Goal: Information Seeking & Learning: Check status

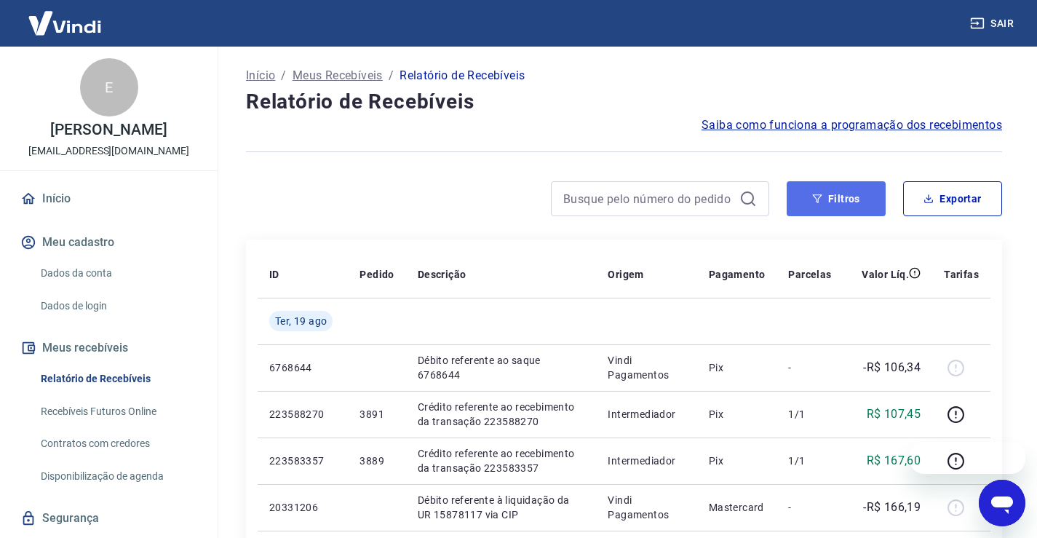
click at [829, 209] on button "Filtros" at bounding box center [835, 198] width 99 height 35
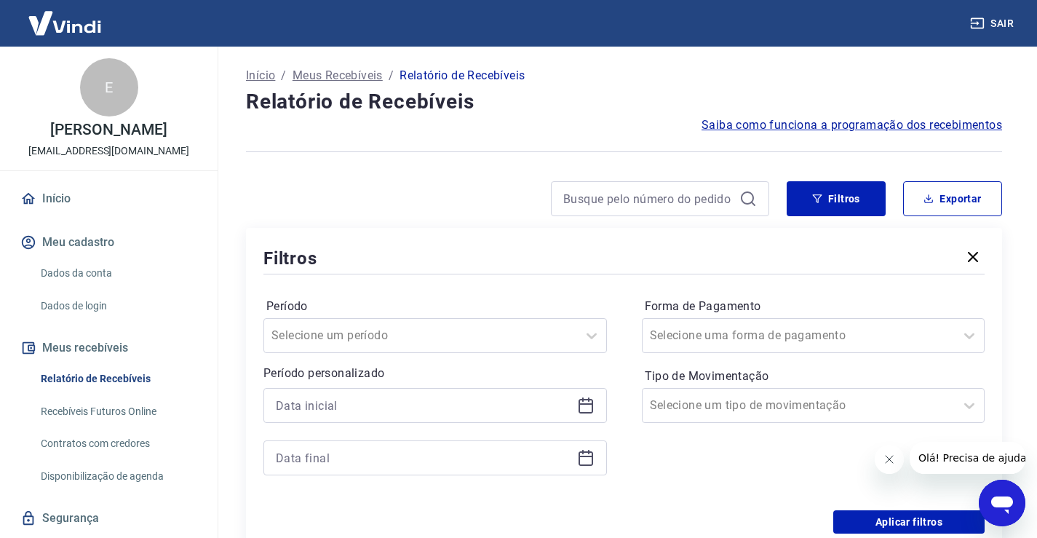
click at [589, 399] on icon at bounding box center [585, 406] width 15 height 15
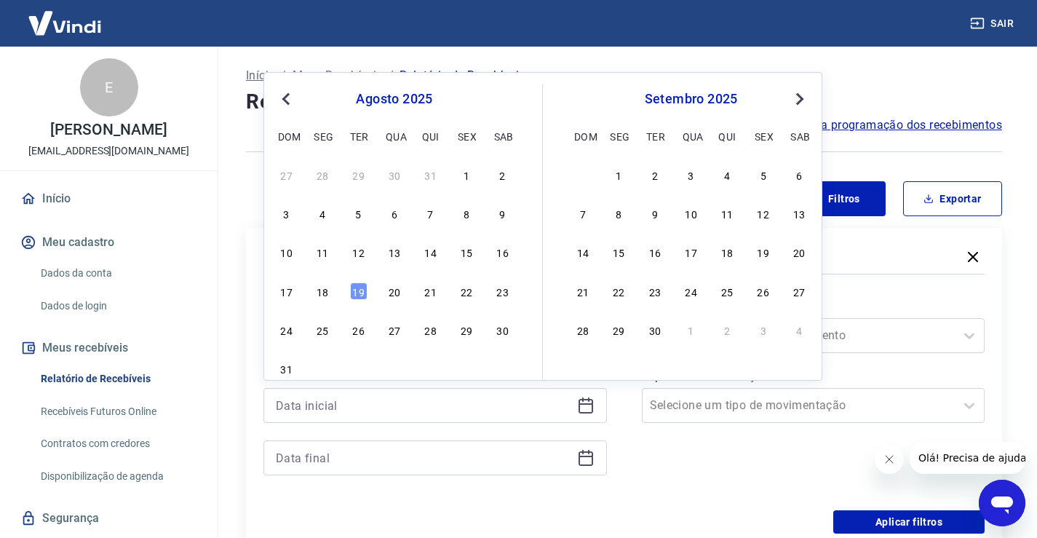
click at [297, 292] on div "17 18 19 20 21 22 23" at bounding box center [394, 290] width 237 height 21
click at [292, 292] on div "17" at bounding box center [286, 290] width 17 height 17
click at [291, 292] on div "Período Selecione um período Período personalizado Previous Month Next Month [D…" at bounding box center [623, 393] width 721 height 233
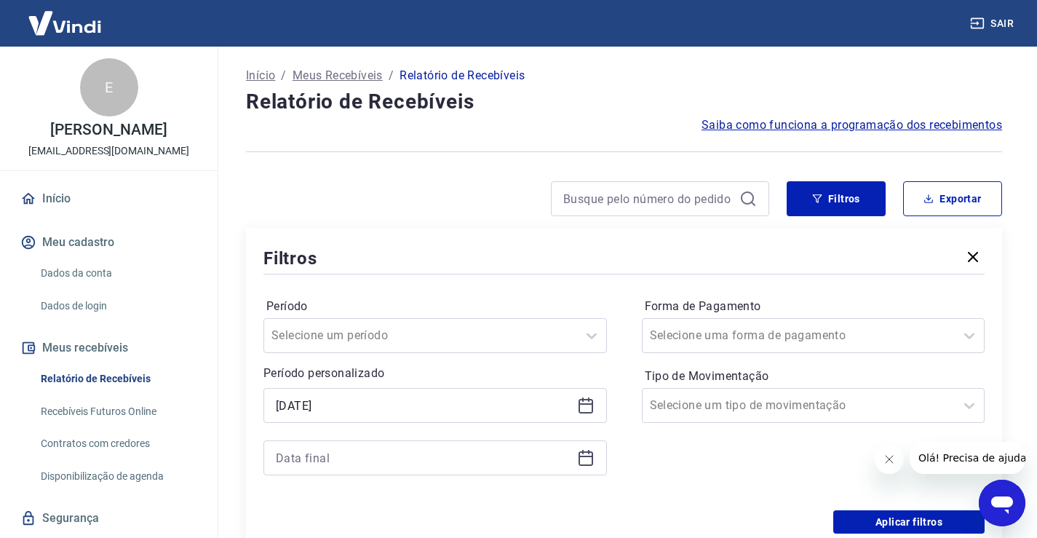
type input "[DATE]"
click at [590, 460] on icon at bounding box center [585, 457] width 17 height 17
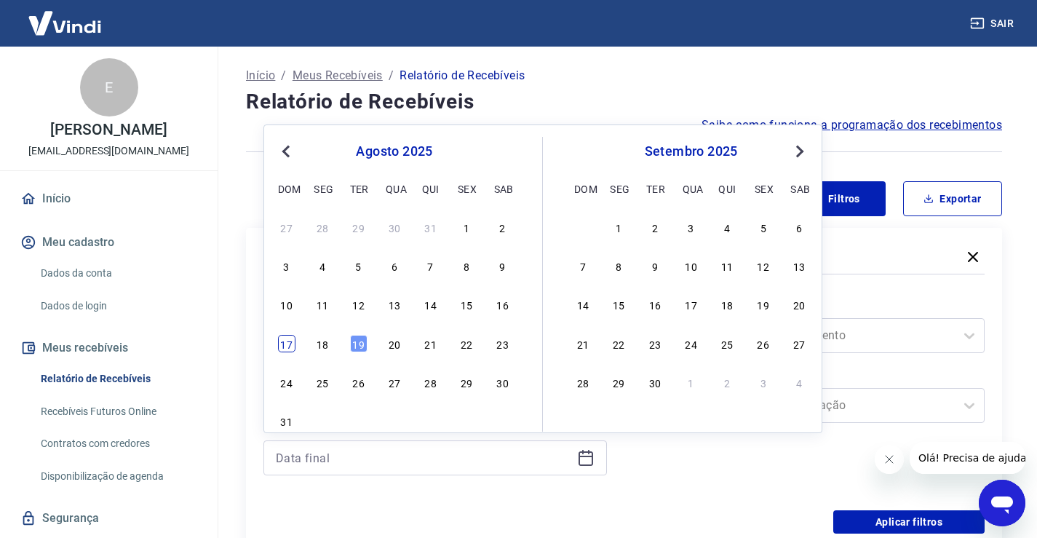
click at [290, 346] on div "17" at bounding box center [286, 343] width 17 height 17
click at [289, 346] on div "Selecione um período" at bounding box center [434, 335] width 343 height 35
type input "[DATE]"
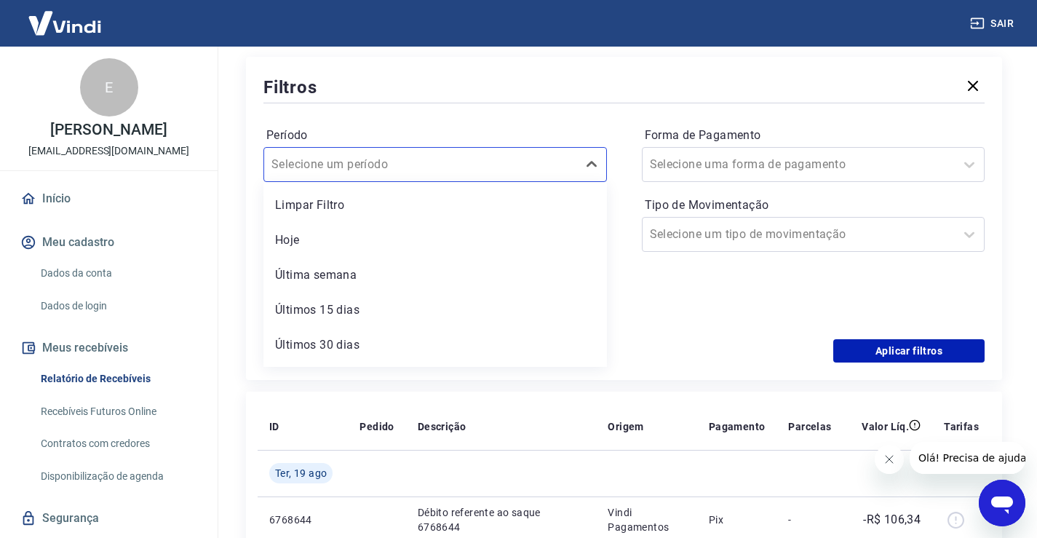
scroll to position [179, 0]
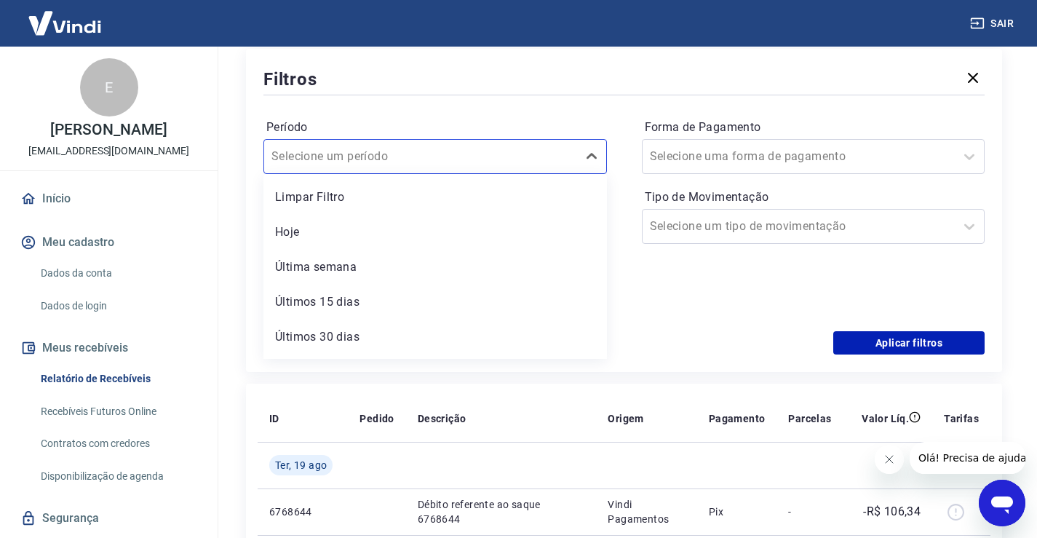
click at [719, 330] on div "Período option Limpar Filtro focused, 1 of 7. 7 results available. Use Up and D…" at bounding box center [623, 214] width 721 height 233
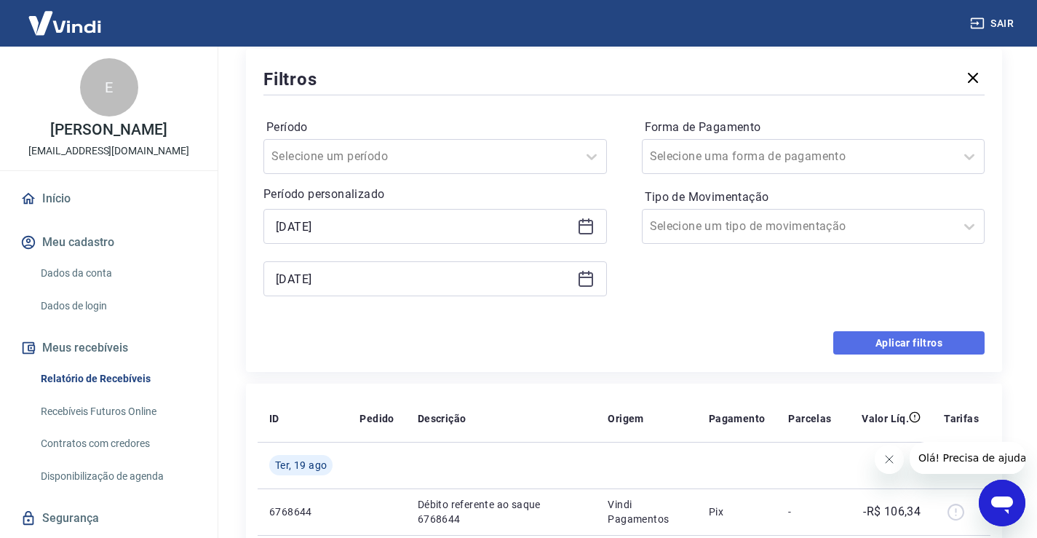
click at [844, 337] on button "Aplicar filtros" at bounding box center [908, 342] width 151 height 23
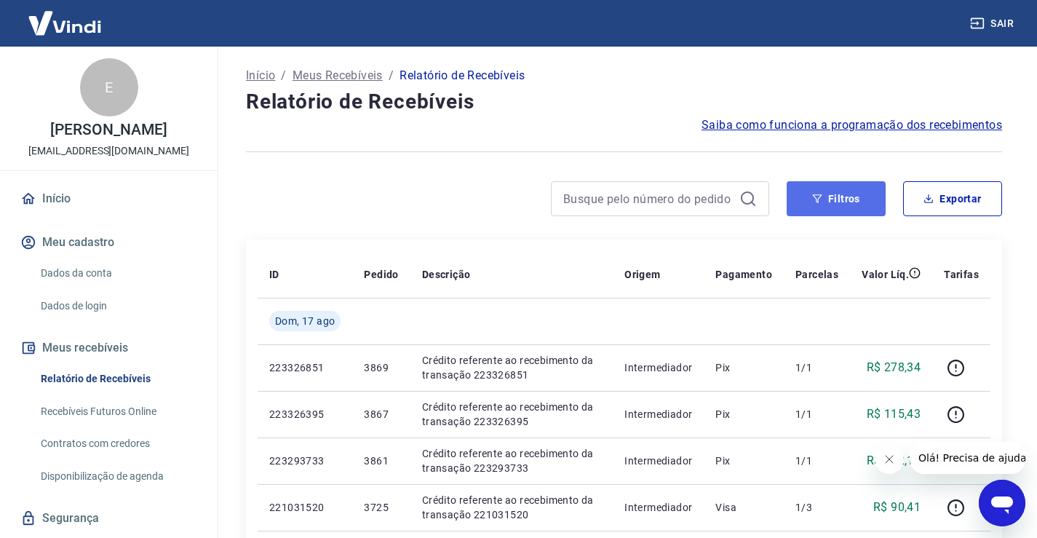
click at [829, 201] on button "Filtros" at bounding box center [835, 198] width 99 height 35
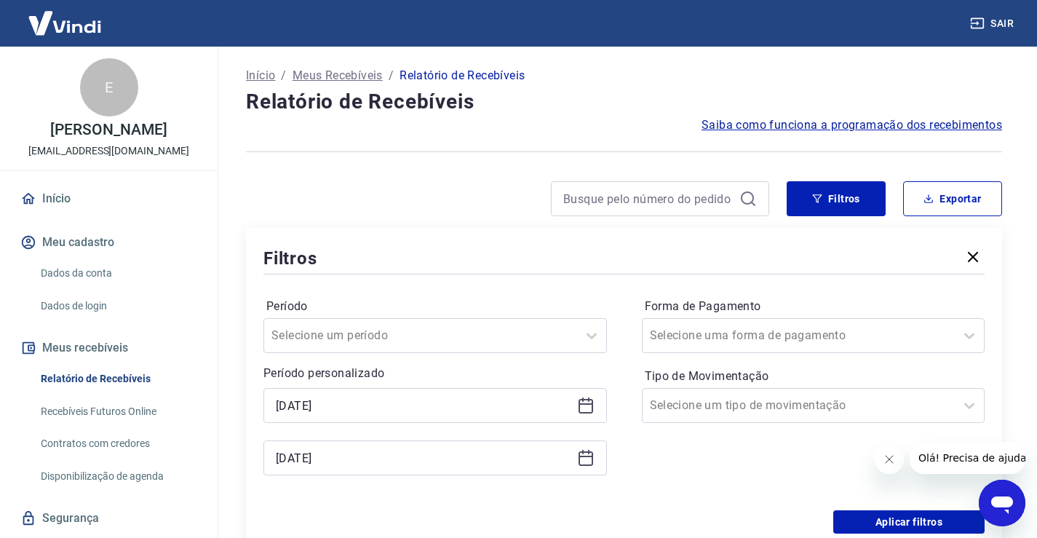
click at [580, 403] on icon at bounding box center [585, 403] width 15 height 1
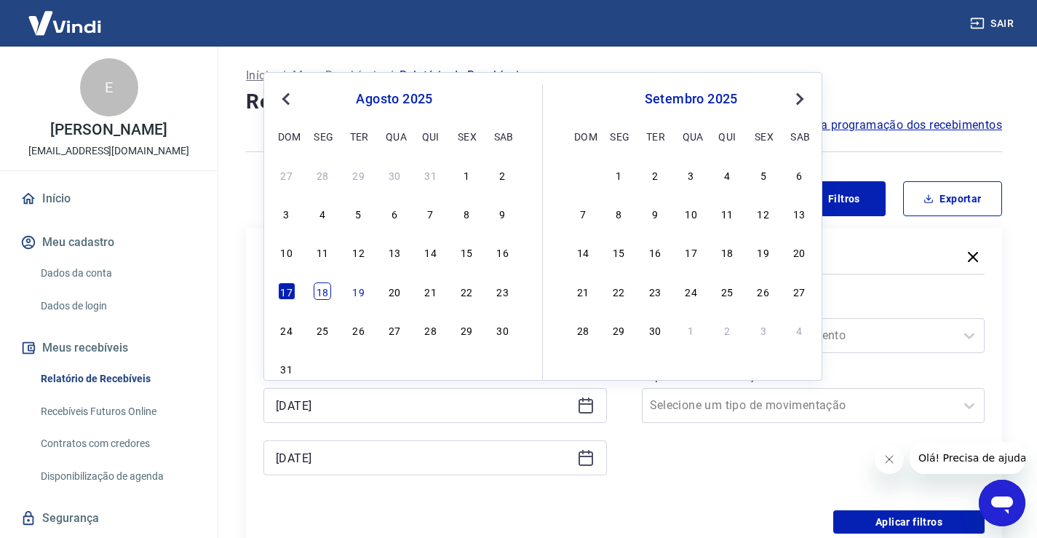
click at [323, 295] on div "18" at bounding box center [322, 290] width 17 height 17
click at [323, 295] on div "Período Selecione um período" at bounding box center [434, 324] width 343 height 58
type input "[DATE]"
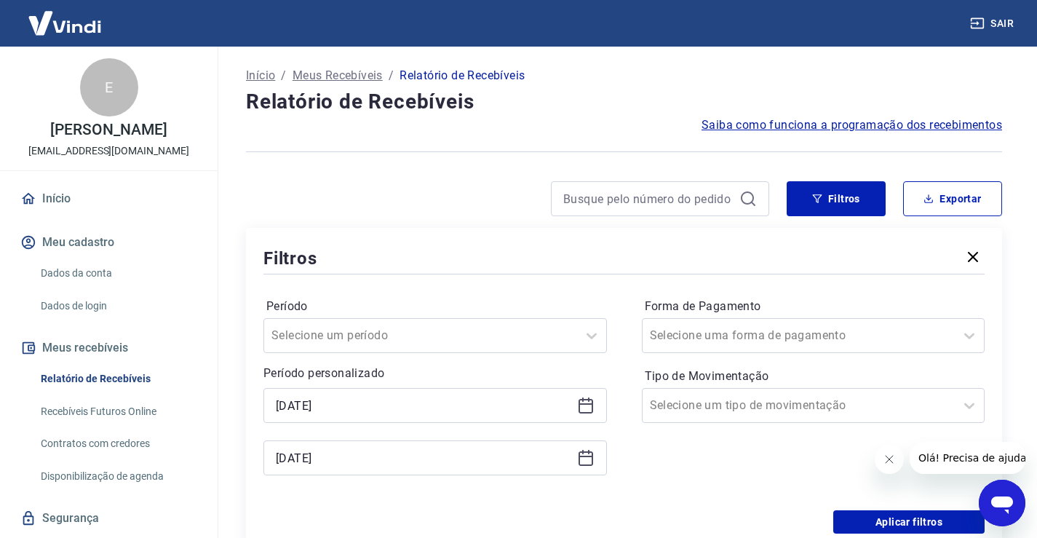
click at [586, 461] on icon at bounding box center [585, 457] width 17 height 17
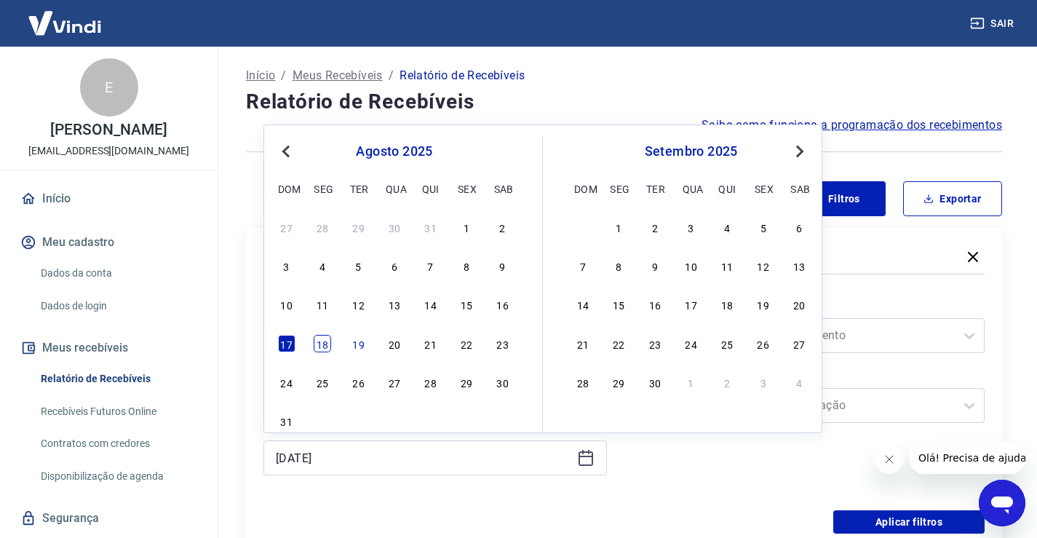
click at [323, 343] on div "18" at bounding box center [322, 343] width 17 height 17
click at [323, 343] on div "Selecione um período" at bounding box center [434, 335] width 343 height 35
type input "[DATE]"
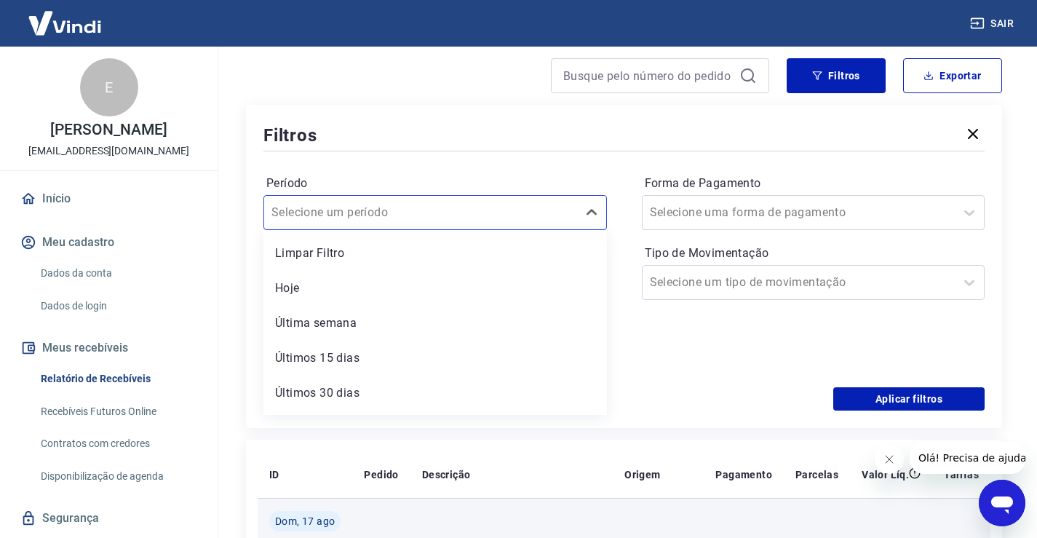
scroll to position [252, 0]
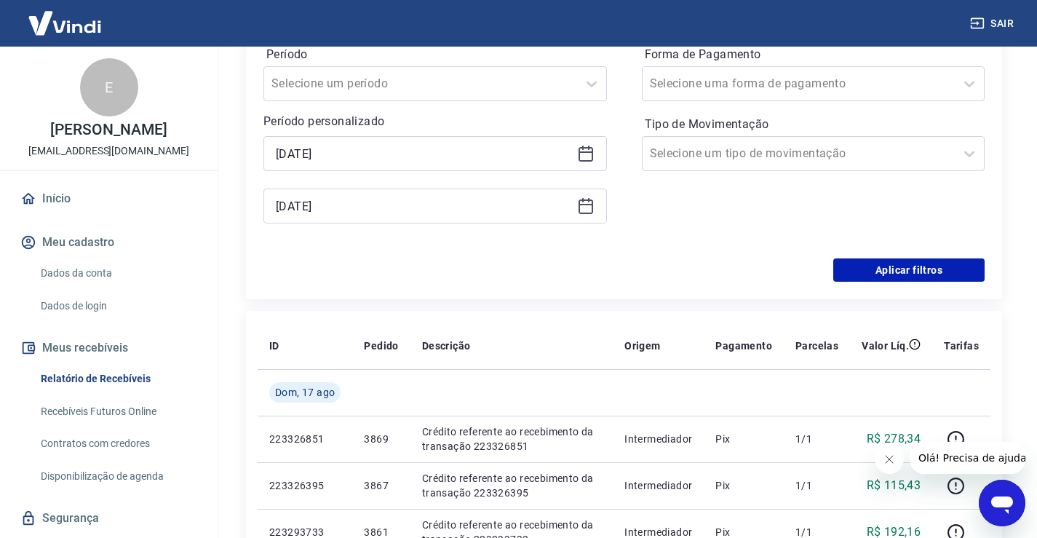
click at [733, 280] on div "Aplicar filtros" at bounding box center [623, 269] width 721 height 23
click at [882, 261] on button "Aplicar filtros" at bounding box center [908, 269] width 151 height 23
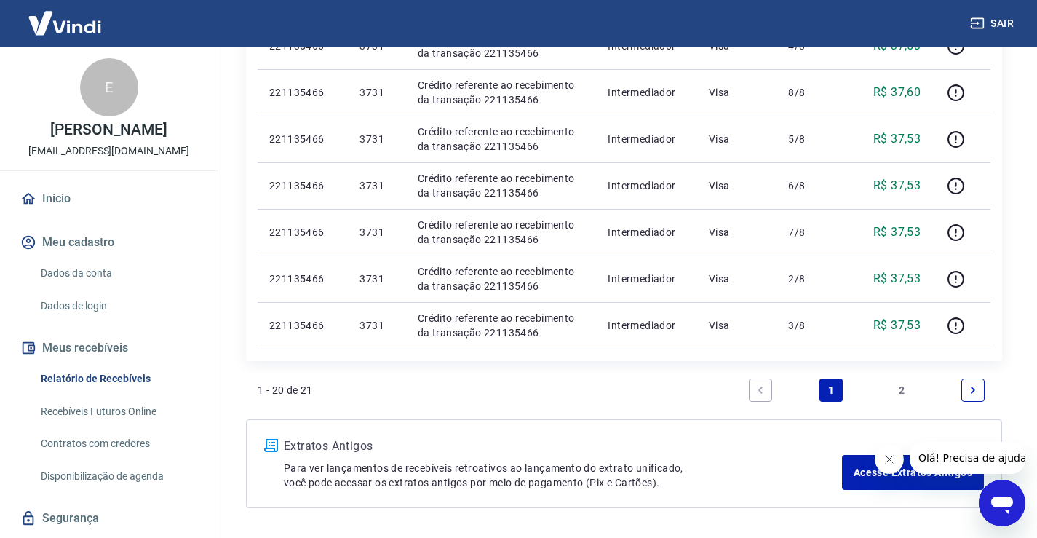
scroll to position [946, 0]
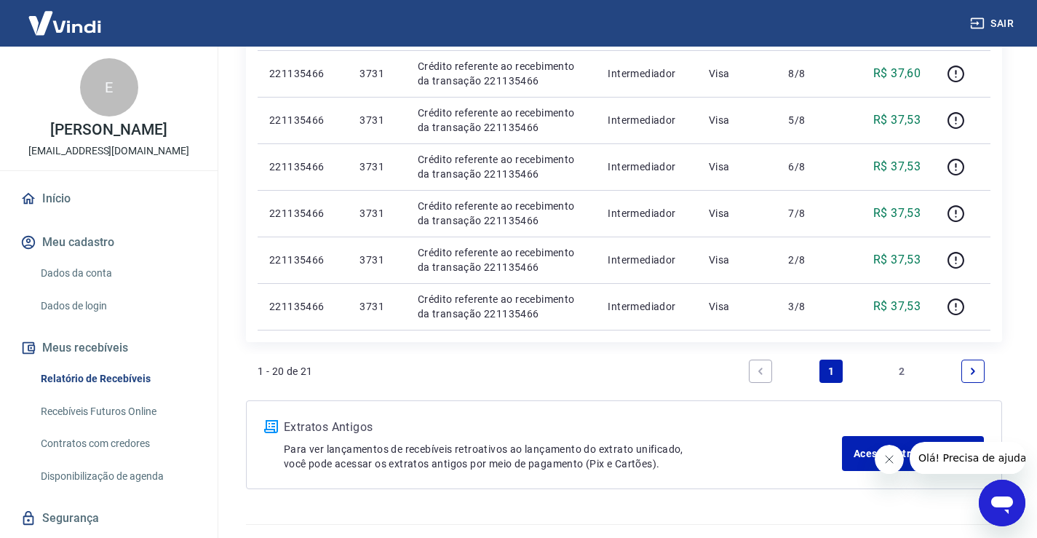
click at [971, 364] on link "Next page" at bounding box center [972, 370] width 23 height 23
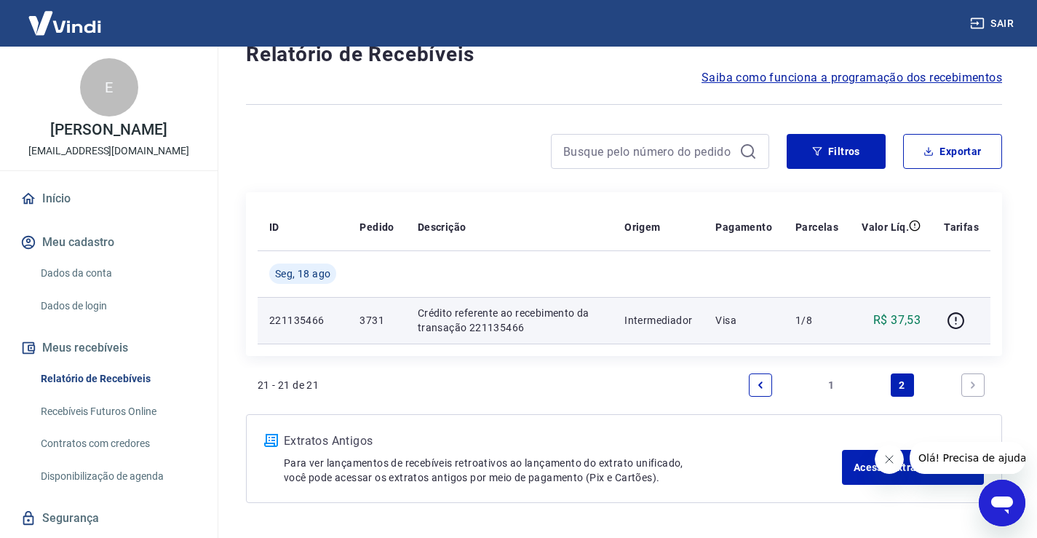
scroll to position [73, 0]
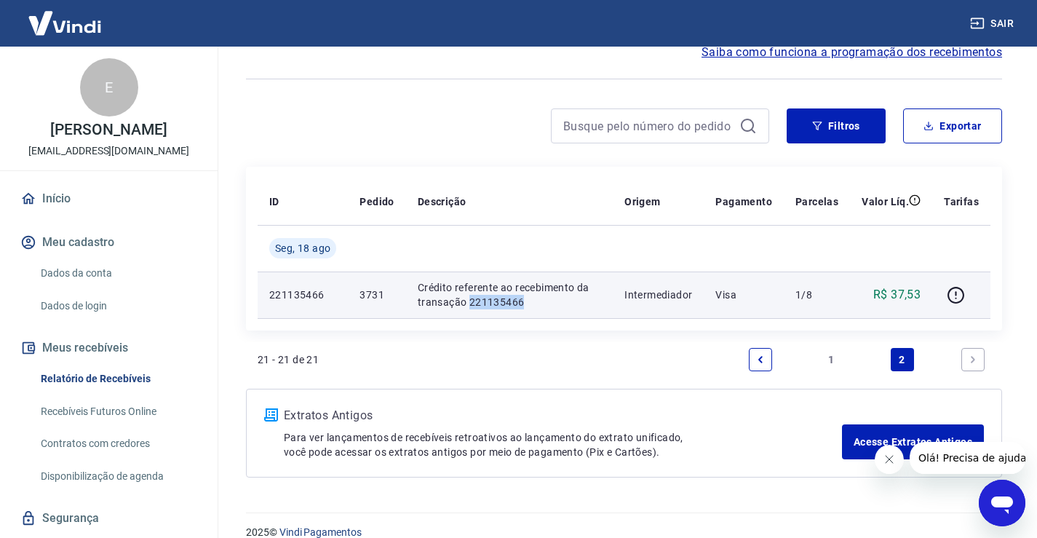
drag, startPoint x: 506, startPoint y: 304, endPoint x: 469, endPoint y: 307, distance: 36.5
click at [469, 307] on p "Crédito referente ao recebimento da transação 221135466" at bounding box center [509, 294] width 183 height 29
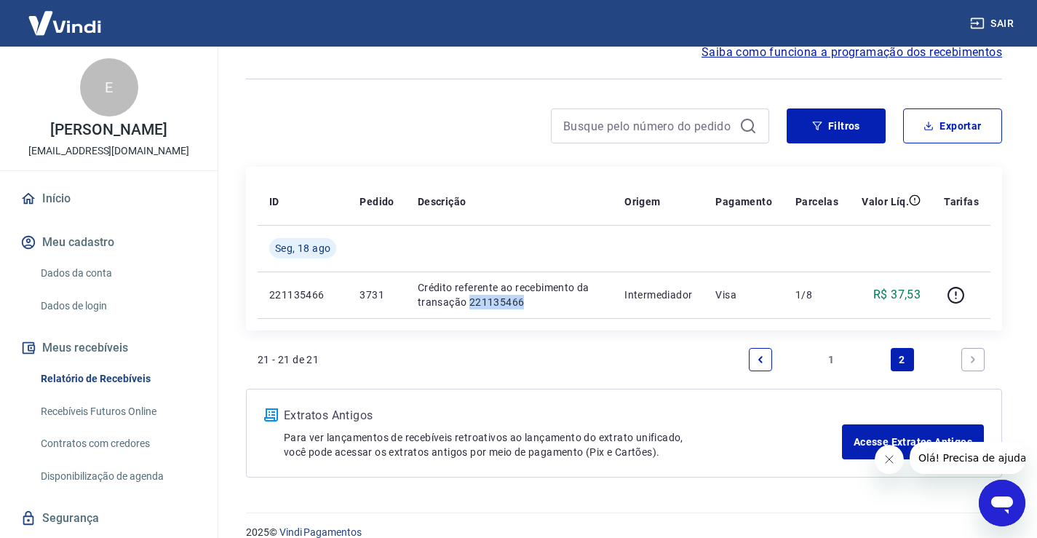
copy p "221135466"
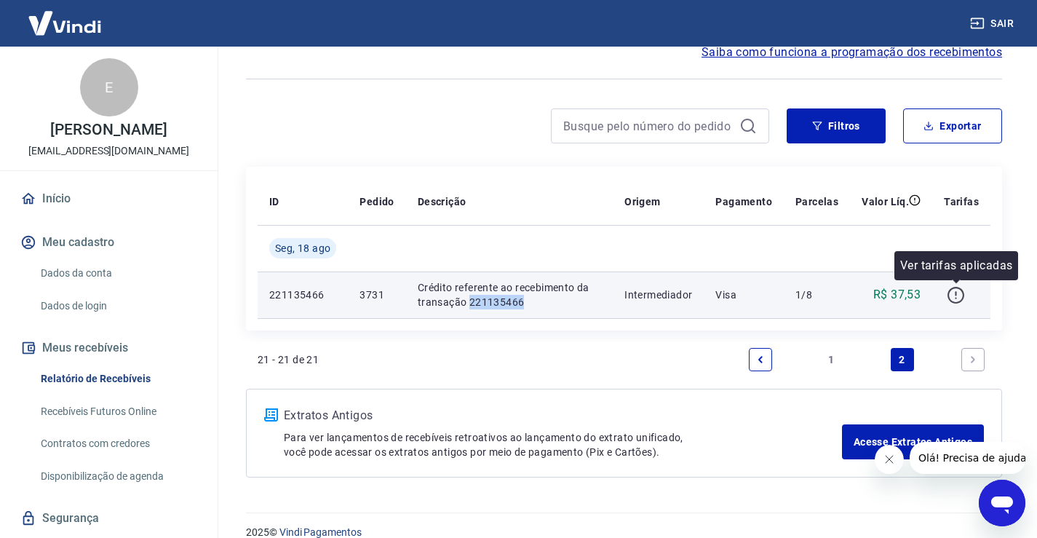
click at [959, 295] on icon "button" at bounding box center [955, 295] width 18 height 18
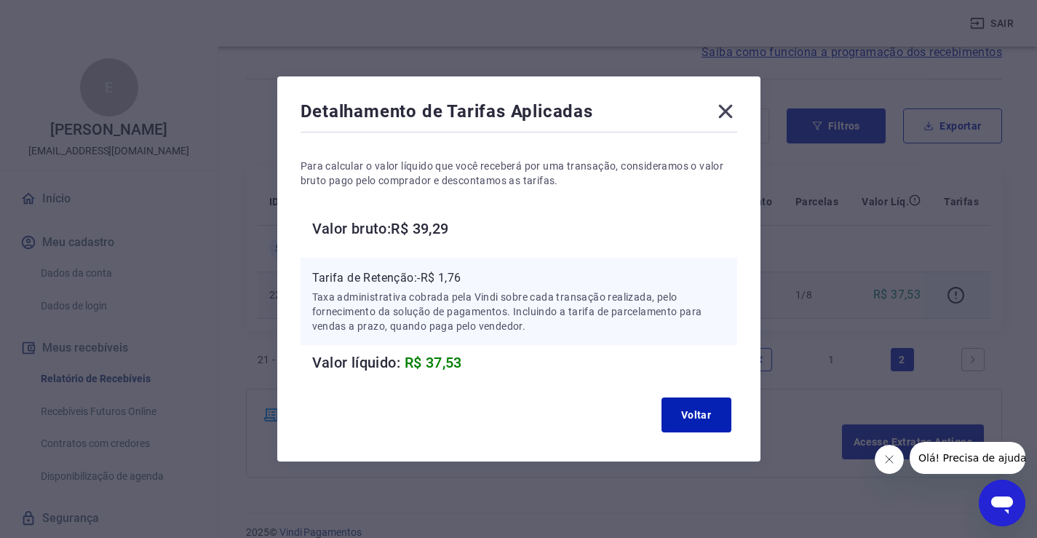
click at [737, 115] on icon at bounding box center [725, 111] width 23 height 23
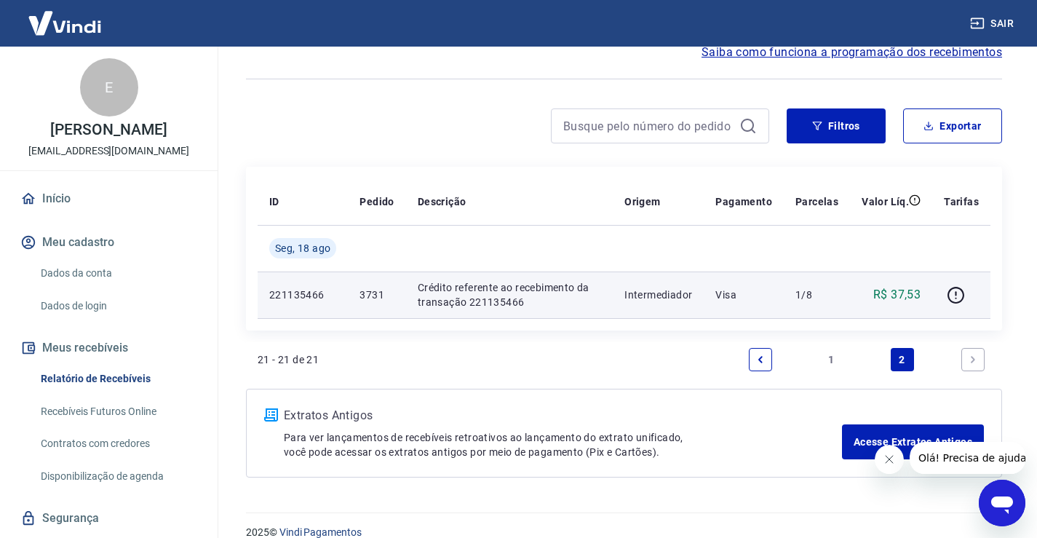
click at [756, 359] on icon "Previous page" at bounding box center [760, 359] width 10 height 10
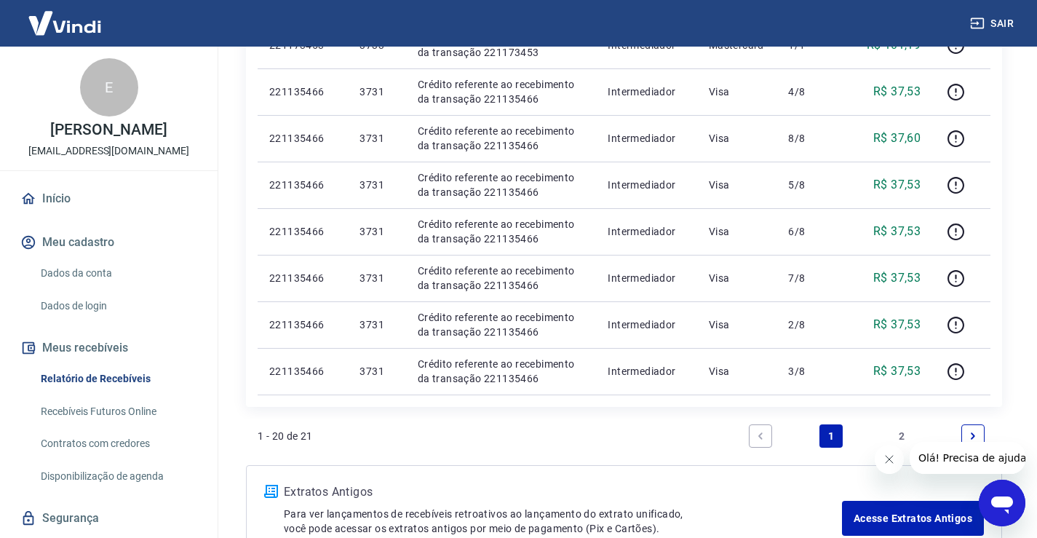
scroll to position [977, 0]
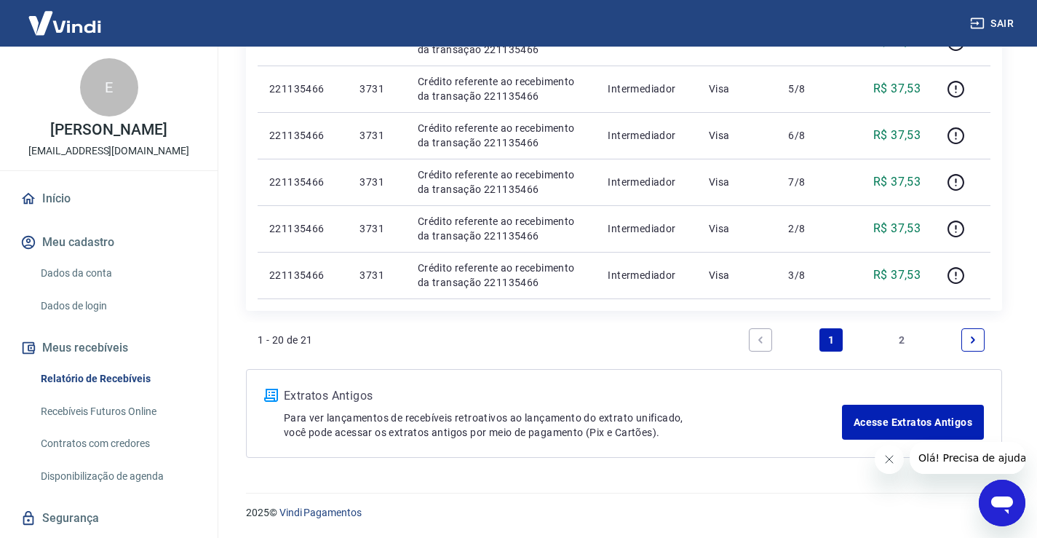
click at [974, 340] on icon "Next page" at bounding box center [972, 340] width 10 height 10
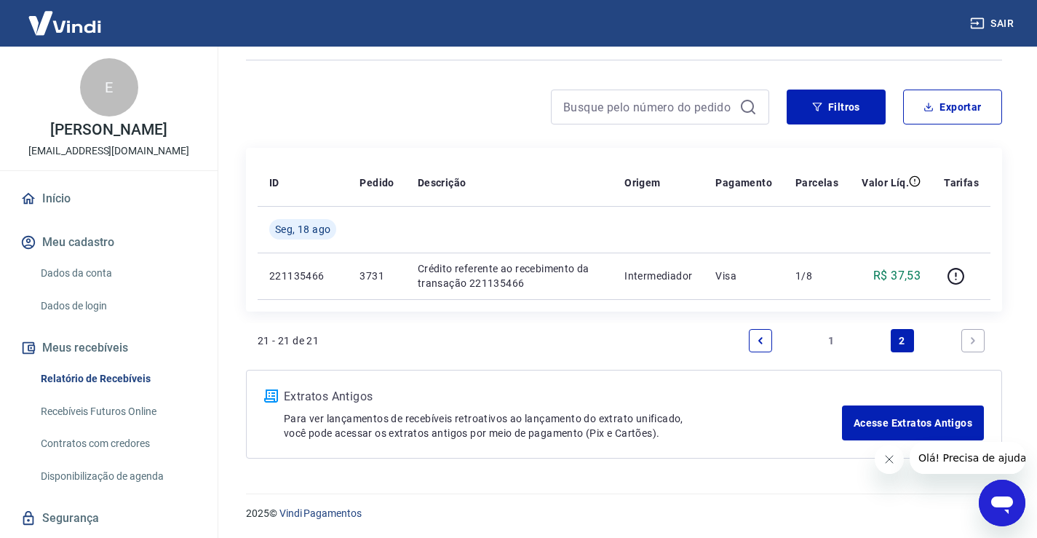
scroll to position [92, 0]
click at [762, 339] on icon "Previous page" at bounding box center [760, 340] width 10 height 10
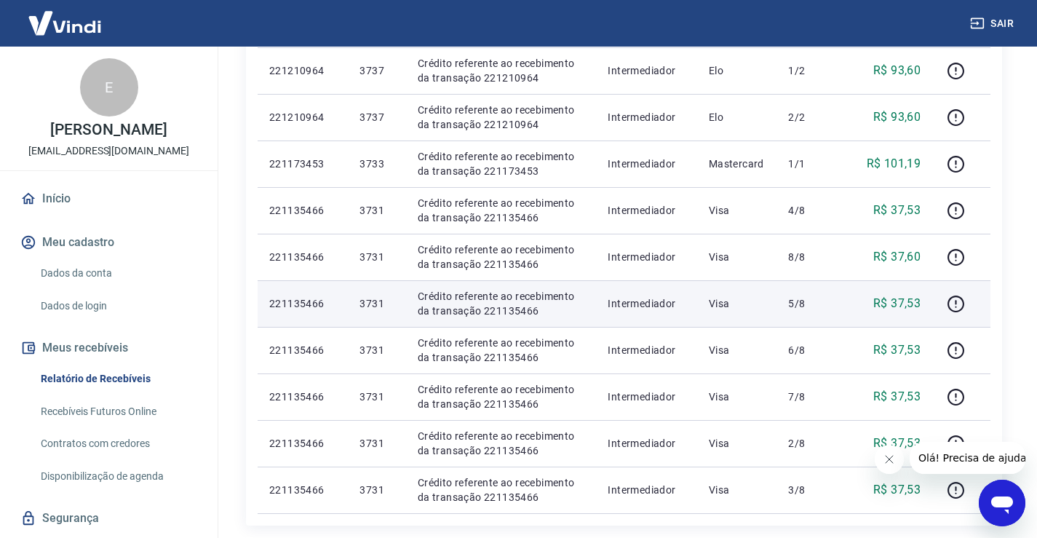
scroll to position [759, 0]
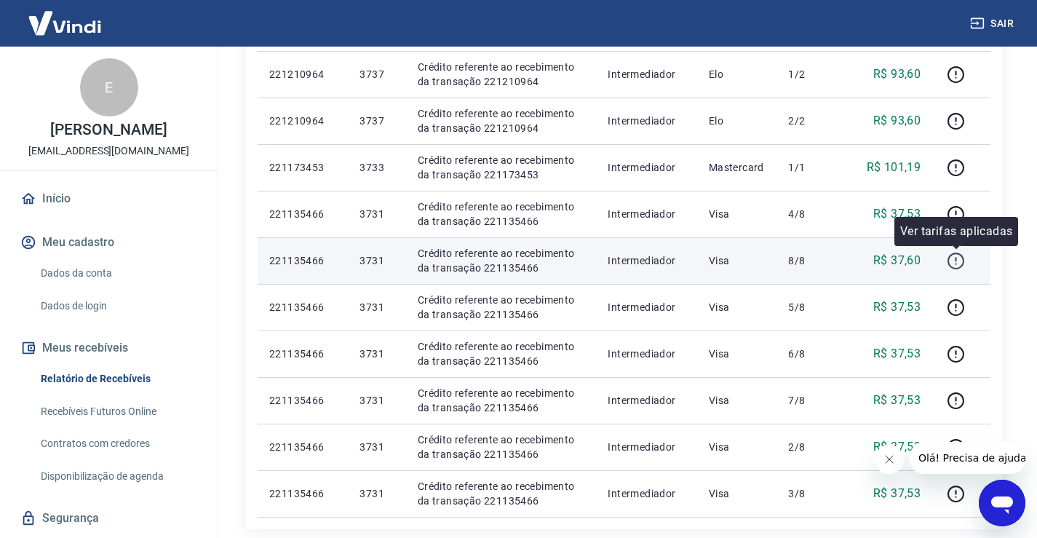
click at [957, 261] on icon "button" at bounding box center [955, 261] width 18 height 18
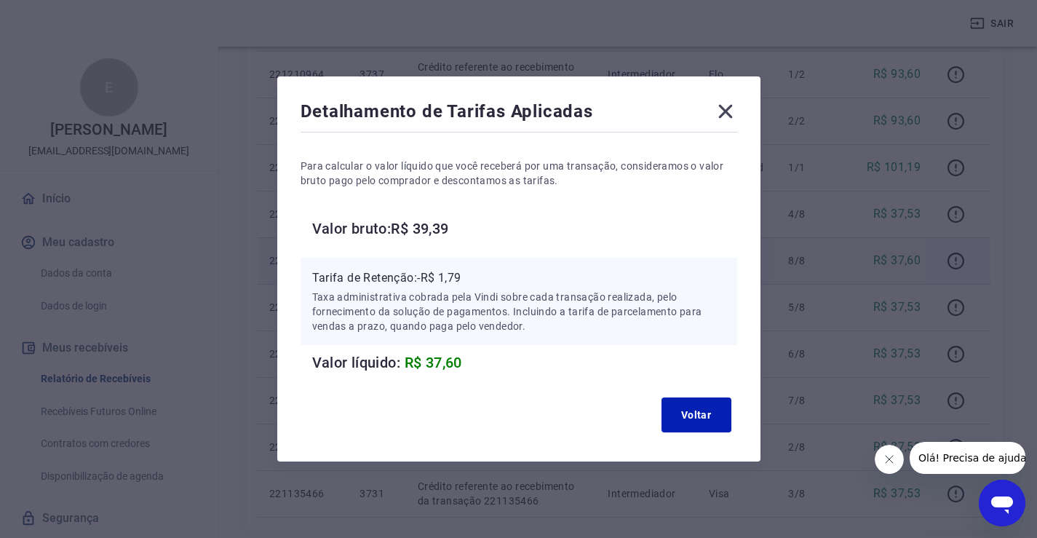
click at [733, 111] on icon at bounding box center [725, 111] width 23 height 23
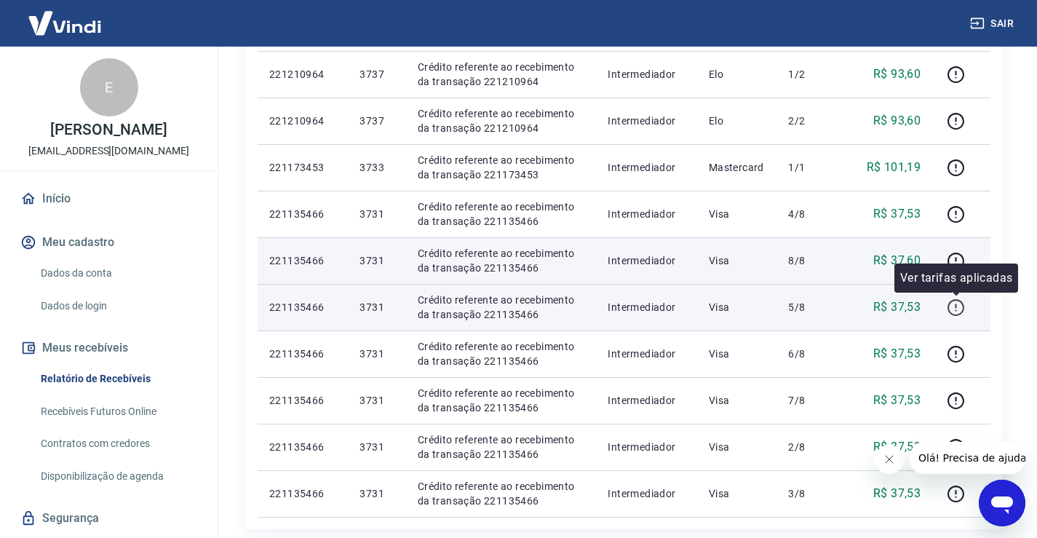
click at [954, 304] on icon "button" at bounding box center [955, 307] width 18 height 18
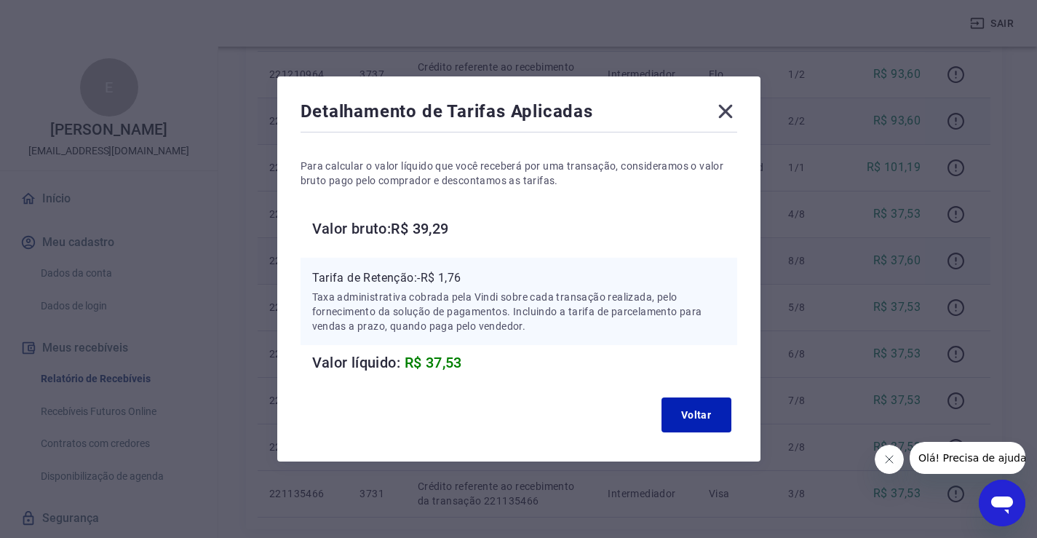
drag, startPoint x: 727, startPoint y: 112, endPoint x: 730, endPoint y: 119, distance: 7.6
click at [727, 112] on icon at bounding box center [725, 111] width 23 height 23
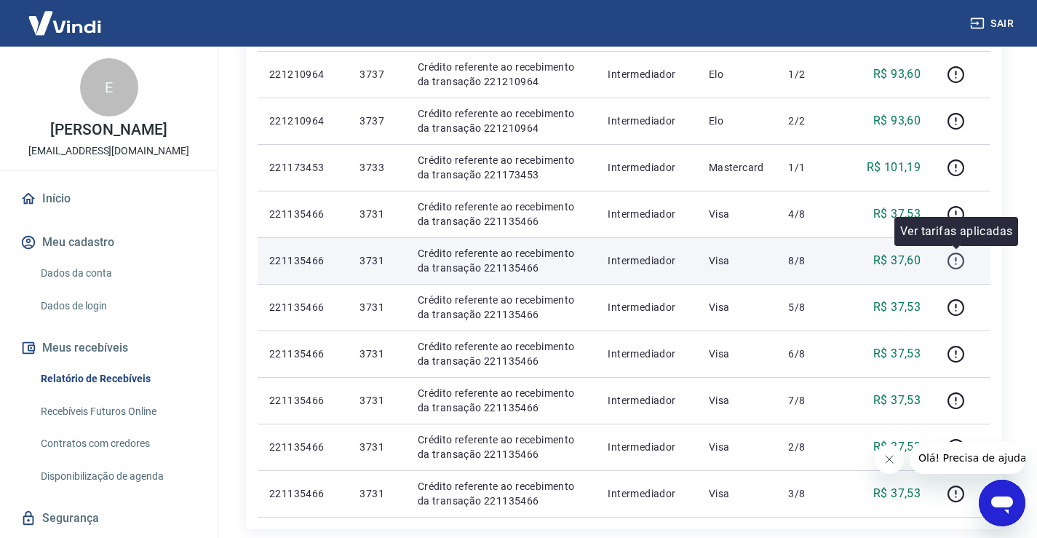
click at [959, 259] on icon "button" at bounding box center [955, 261] width 18 height 18
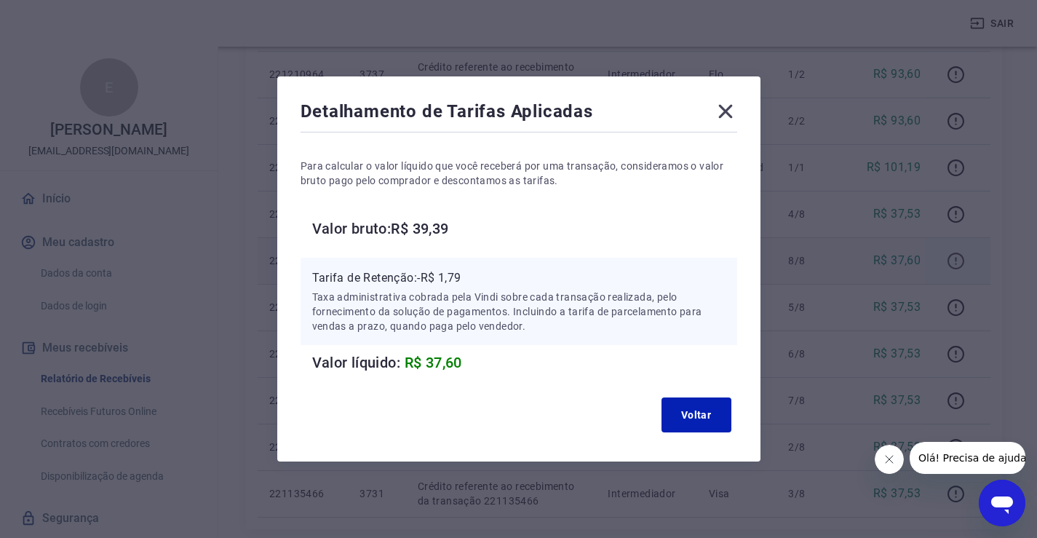
click at [959, 259] on div "Detalhamento de Tarifas Aplicadas Para calcular o valor líquido que você recebe…" at bounding box center [518, 269] width 1037 height 538
click at [732, 108] on icon at bounding box center [725, 112] width 14 height 14
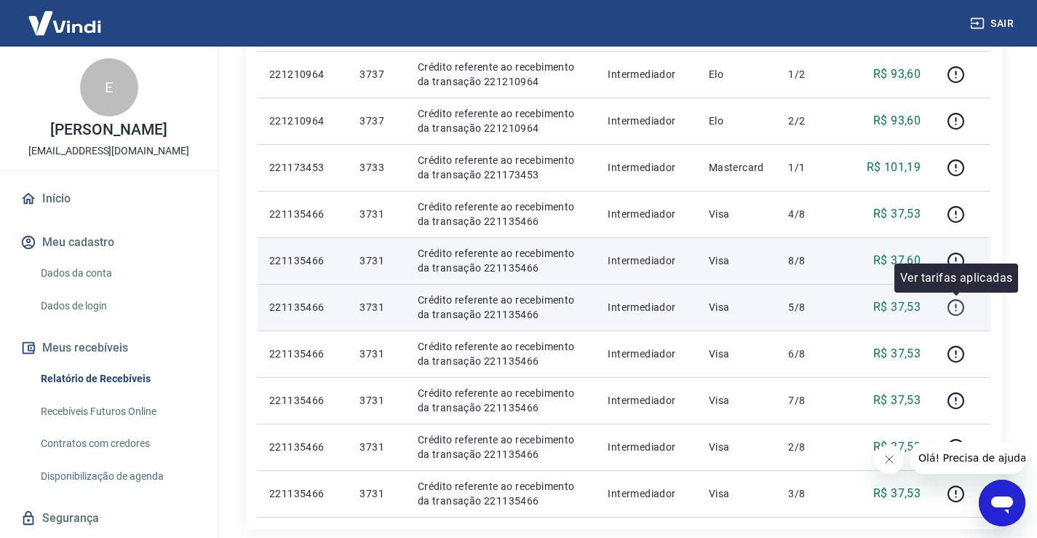
click at [959, 305] on icon "button" at bounding box center [955, 307] width 18 height 18
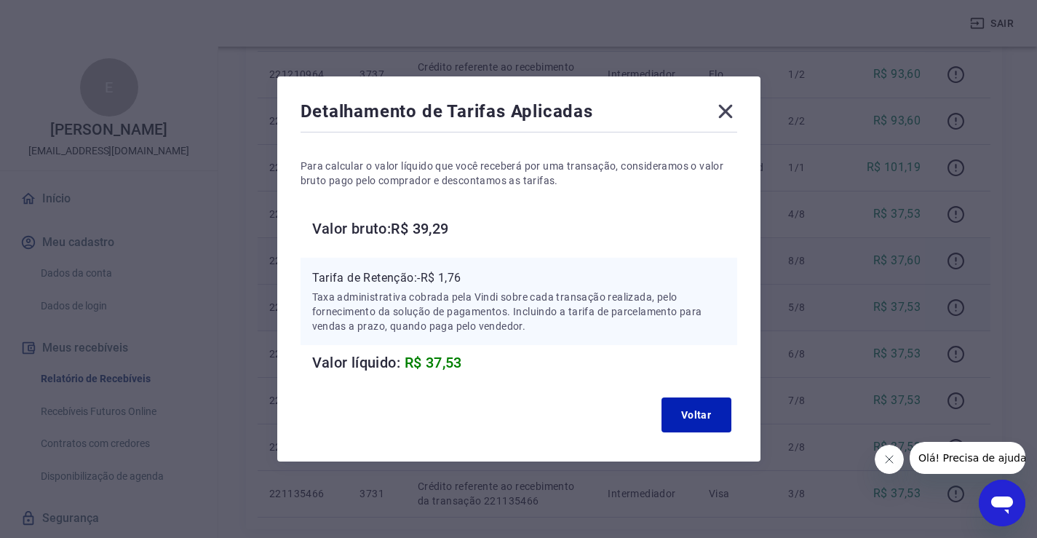
click at [733, 105] on icon at bounding box center [725, 111] width 23 height 23
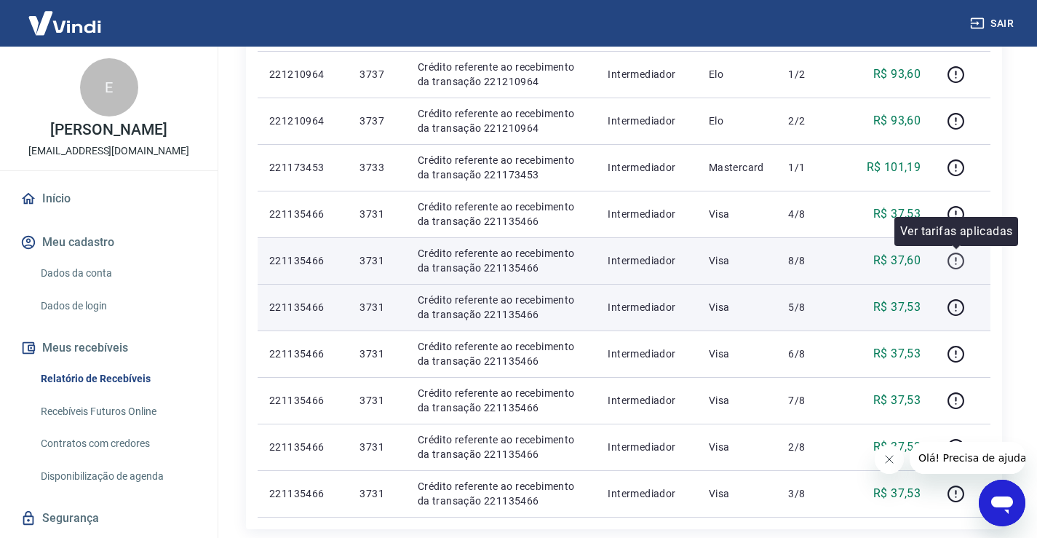
click at [953, 257] on icon "button" at bounding box center [955, 261] width 18 height 18
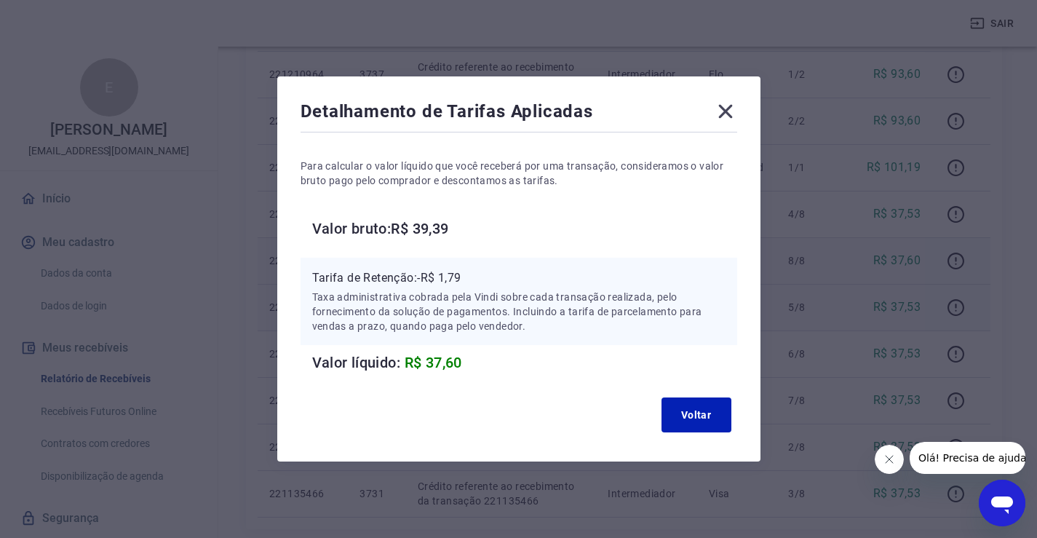
click at [732, 114] on icon at bounding box center [725, 112] width 14 height 14
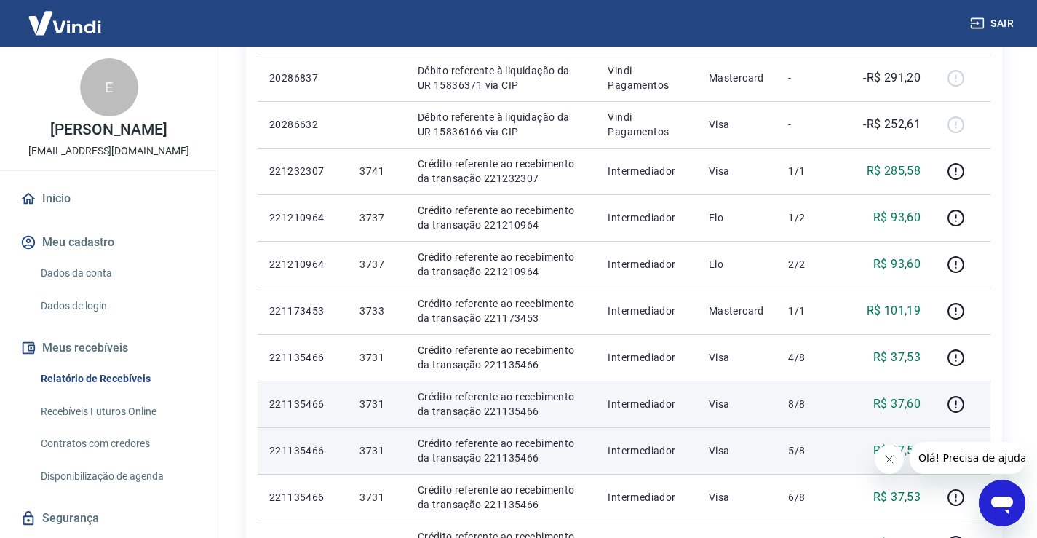
scroll to position [613, 0]
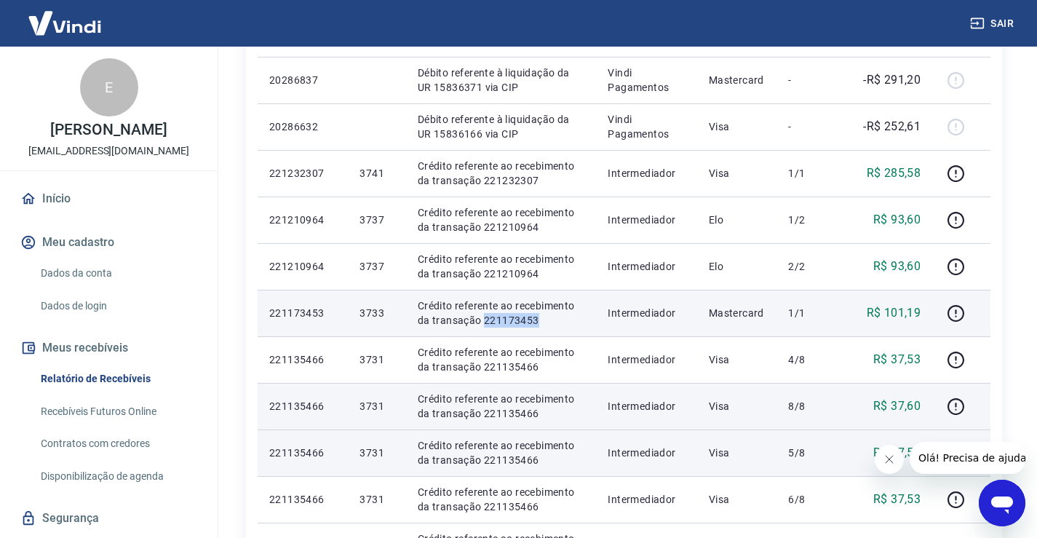
drag, startPoint x: 545, startPoint y: 317, endPoint x: 482, endPoint y: 322, distance: 62.8
click at [482, 322] on p "Crédito referente ao recebimento da transação 221173453" at bounding box center [501, 312] width 167 height 29
copy p "221173453"
click at [958, 316] on icon "button" at bounding box center [955, 313] width 18 height 18
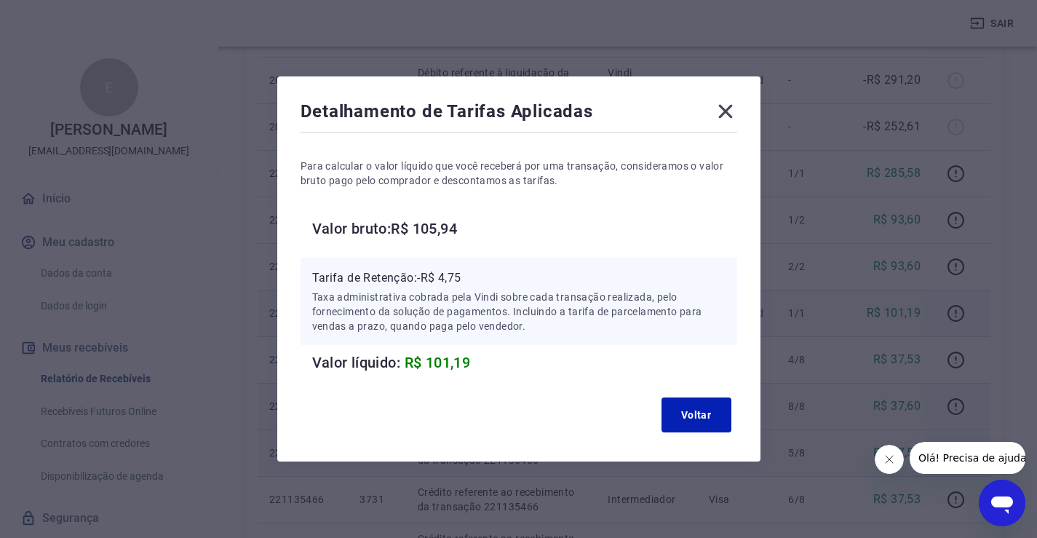
click at [724, 105] on icon at bounding box center [725, 111] width 23 height 23
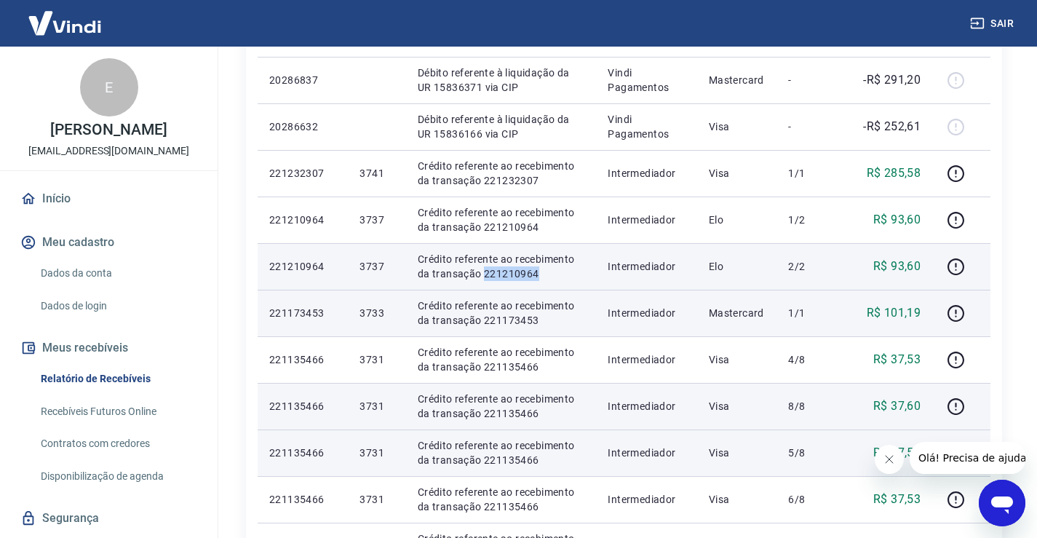
drag, startPoint x: 543, startPoint y: 274, endPoint x: 482, endPoint y: 279, distance: 60.6
click at [482, 279] on p "Crédito referente ao recebimento da transação 221210964" at bounding box center [501, 266] width 167 height 29
copy p "221210964"
click at [960, 261] on icon "button" at bounding box center [955, 267] width 18 height 18
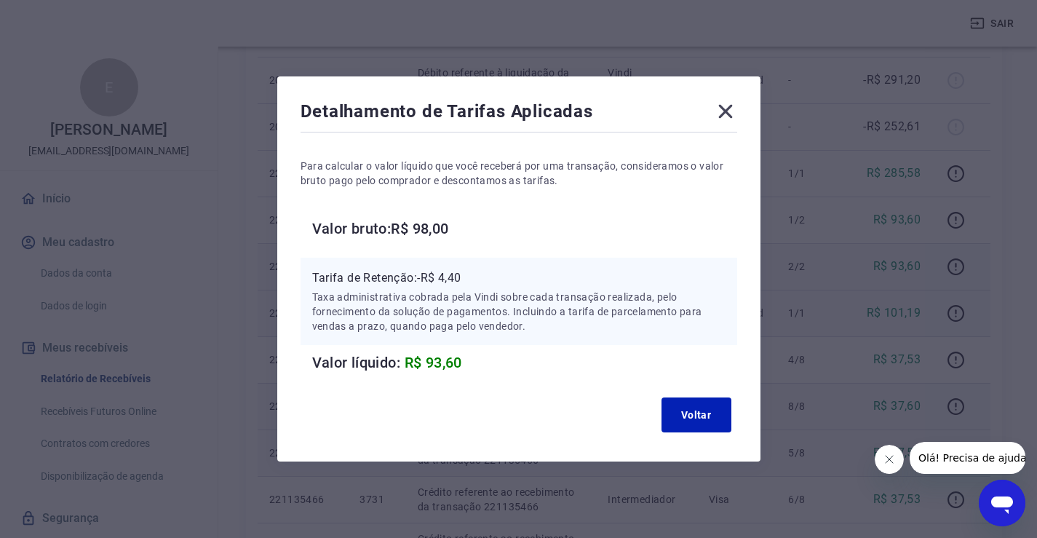
click at [729, 111] on icon at bounding box center [725, 112] width 14 height 14
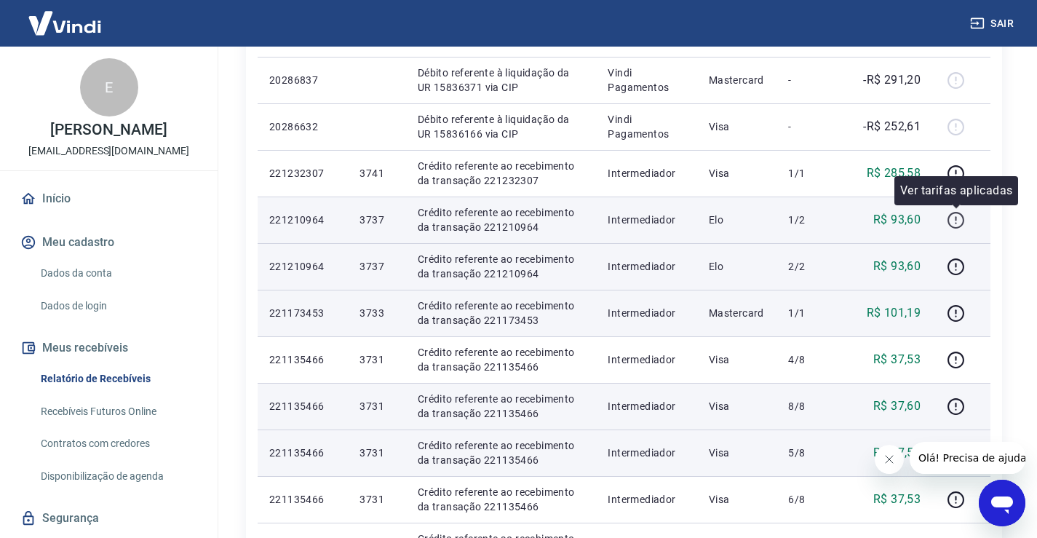
click at [951, 220] on icon "button" at bounding box center [955, 220] width 18 height 18
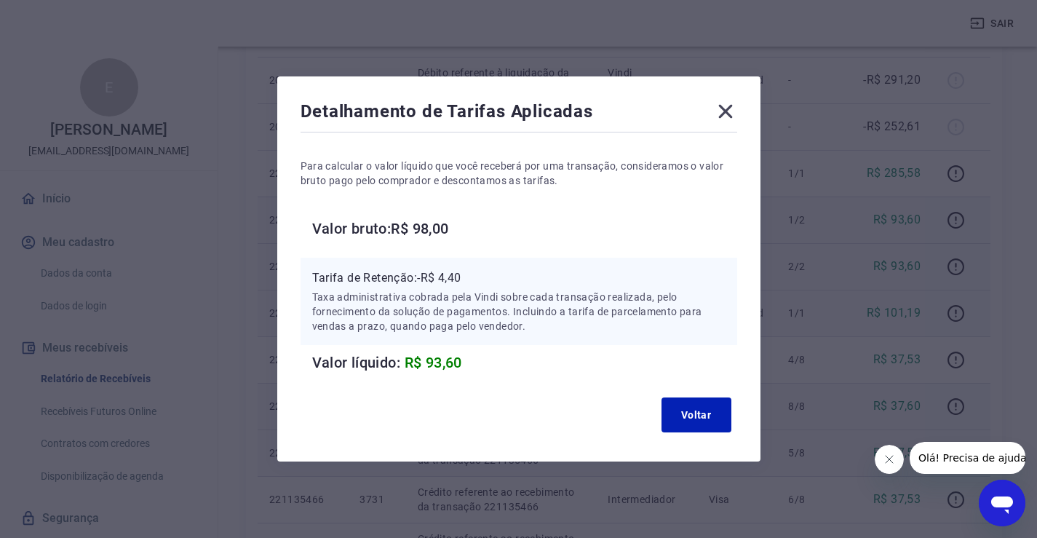
click at [732, 116] on icon at bounding box center [725, 112] width 14 height 14
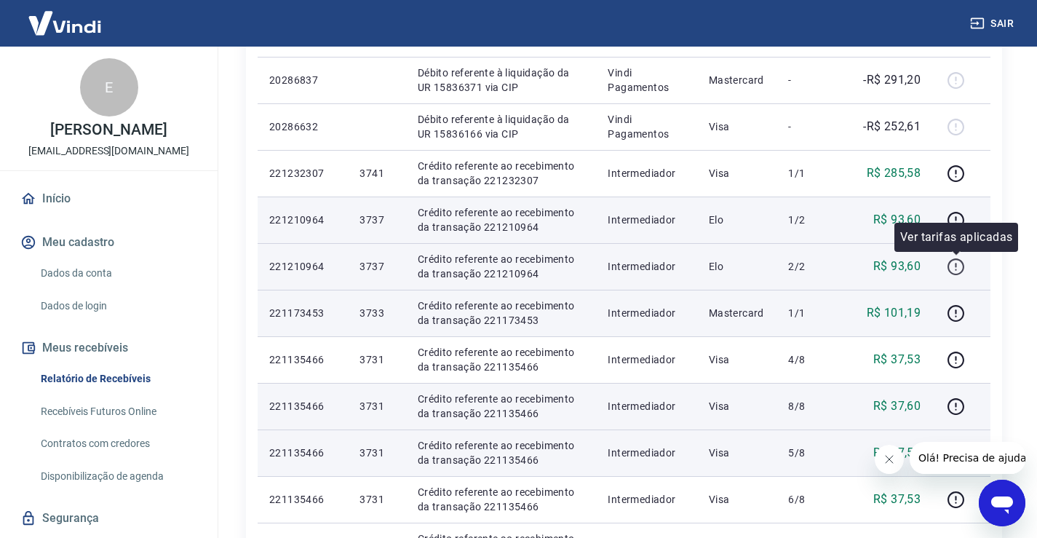
click at [959, 263] on icon "button" at bounding box center [955, 267] width 18 height 18
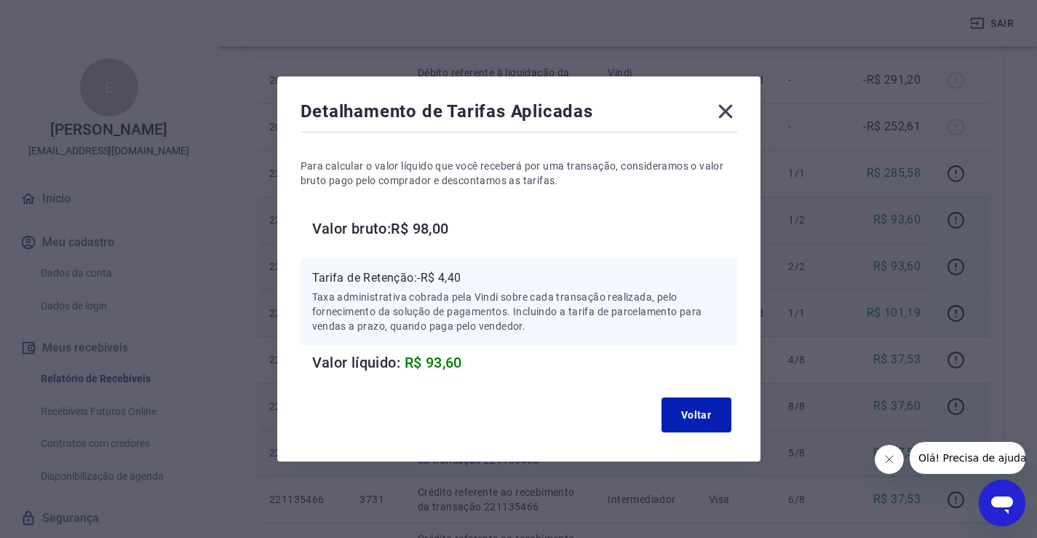
click at [737, 115] on icon at bounding box center [725, 111] width 23 height 23
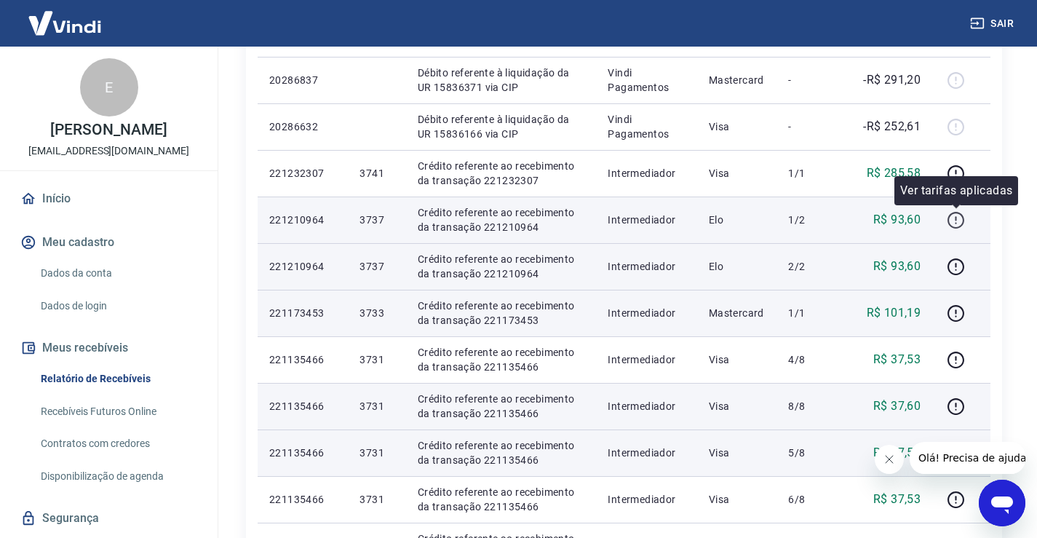
click at [961, 220] on icon "button" at bounding box center [955, 220] width 18 height 18
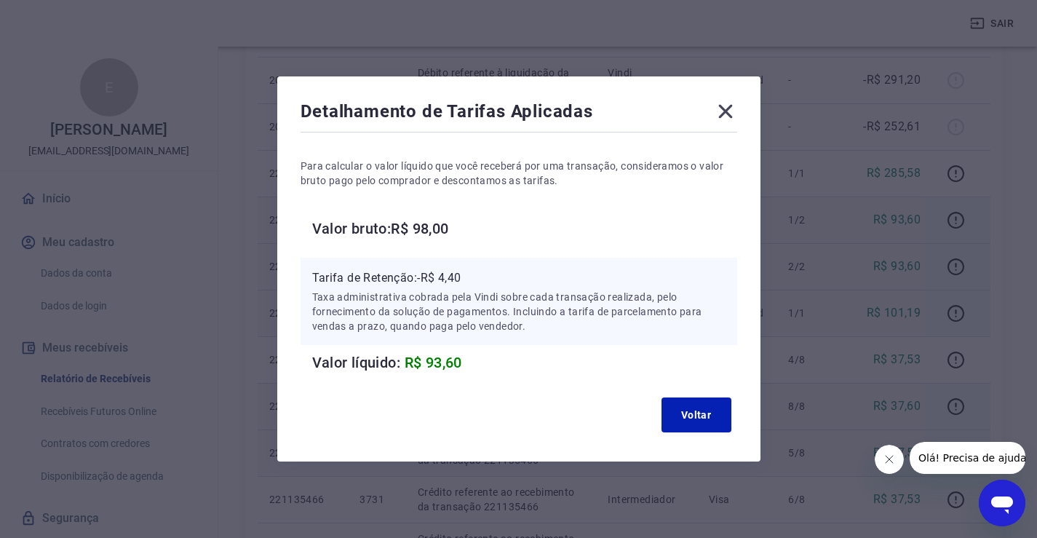
click at [743, 110] on div "Detalhamento de Tarifas Aplicadas Para calcular o valor líquido que você recebe…" at bounding box center [518, 268] width 483 height 385
click at [731, 111] on icon at bounding box center [725, 112] width 14 height 14
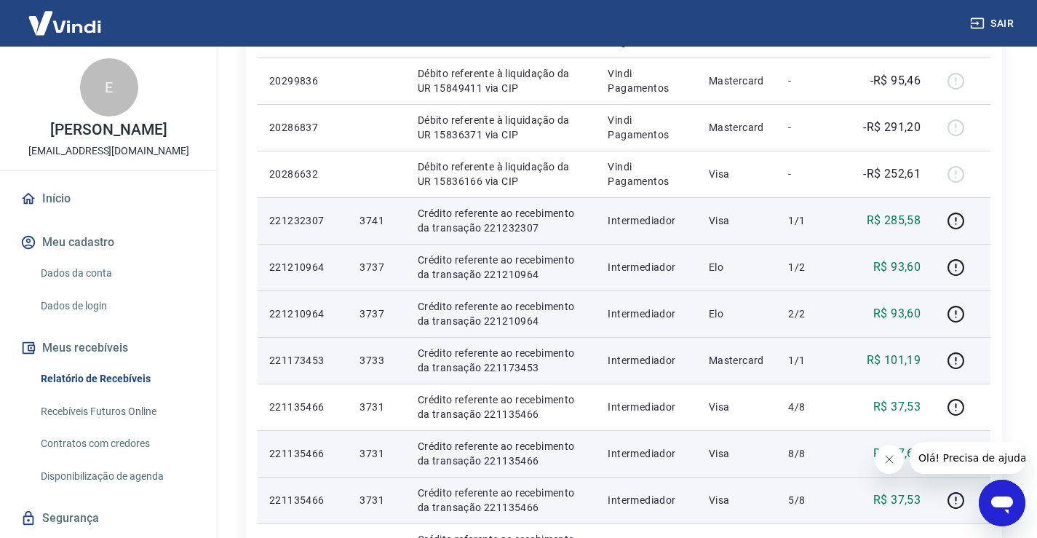
scroll to position [540, 0]
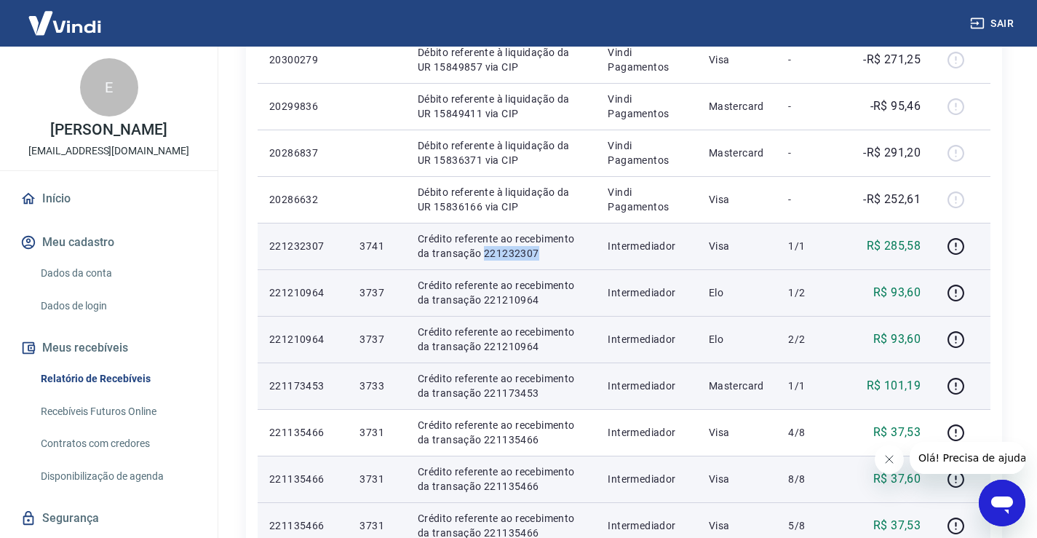
drag, startPoint x: 547, startPoint y: 253, endPoint x: 483, endPoint y: 253, distance: 64.0
click at [483, 253] on p "Crédito referente ao recebimento da transação 221232307" at bounding box center [501, 245] width 167 height 29
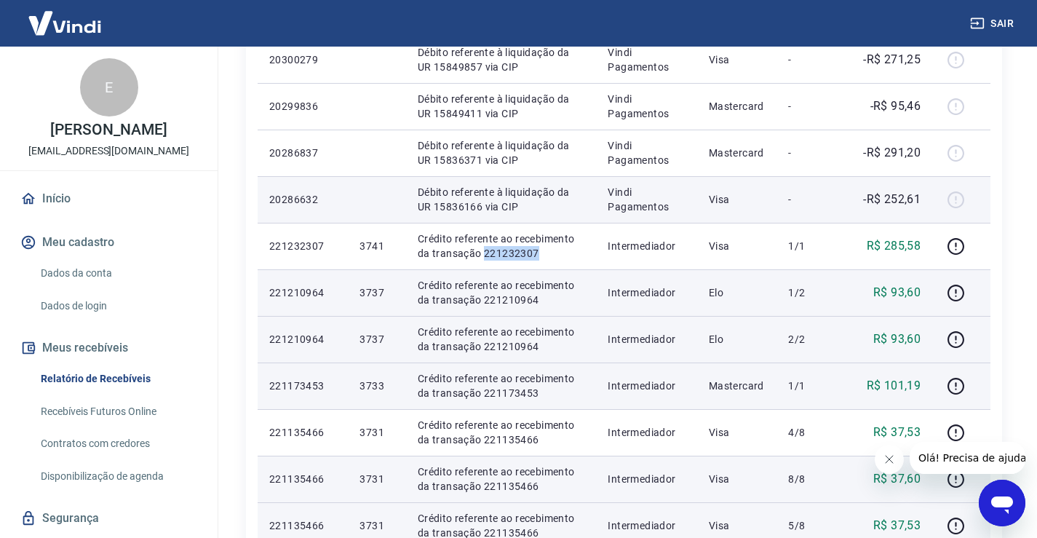
copy p "221232307"
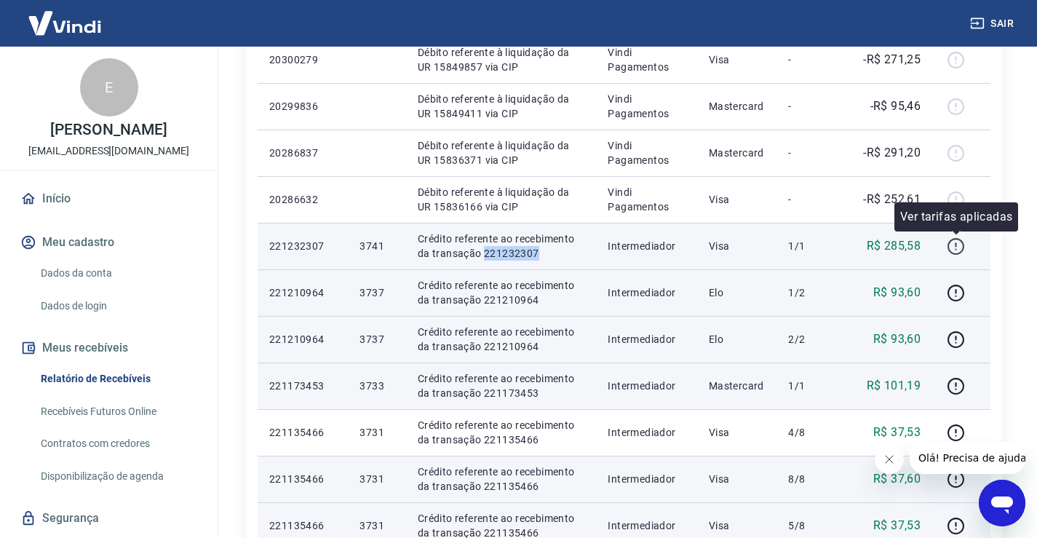
click at [954, 245] on icon "button" at bounding box center [955, 246] width 18 height 18
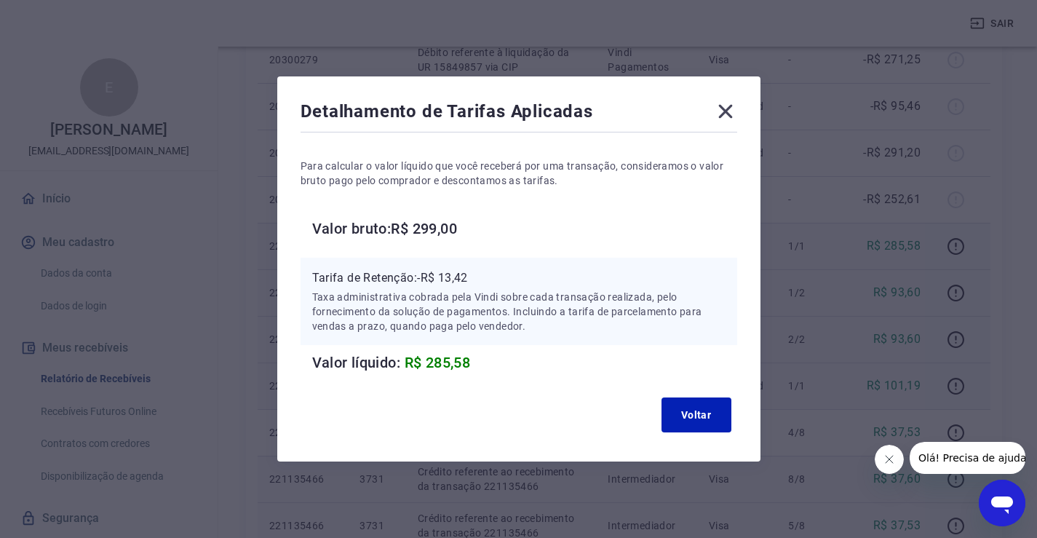
click at [729, 111] on icon at bounding box center [725, 112] width 14 height 14
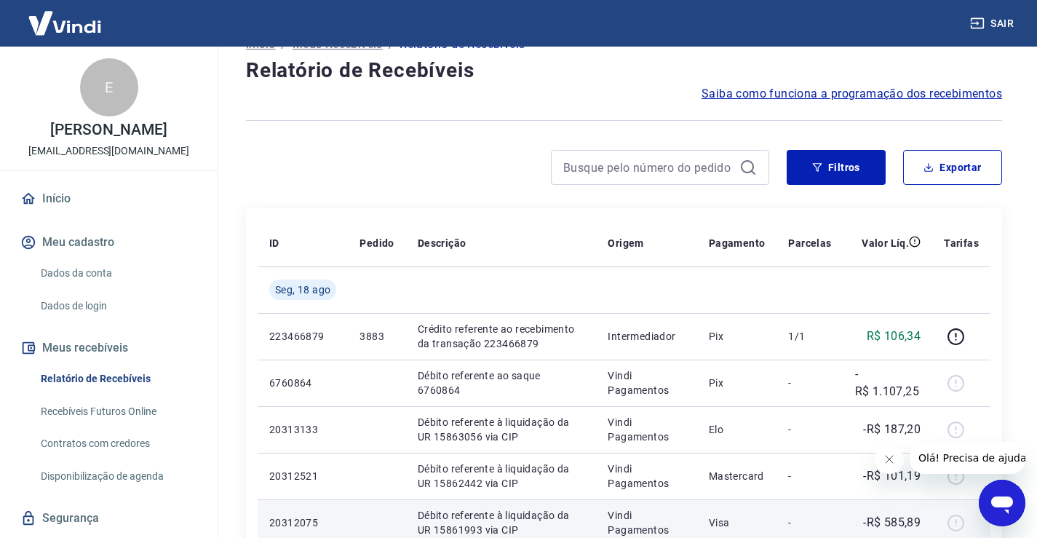
scroll to position [0, 0]
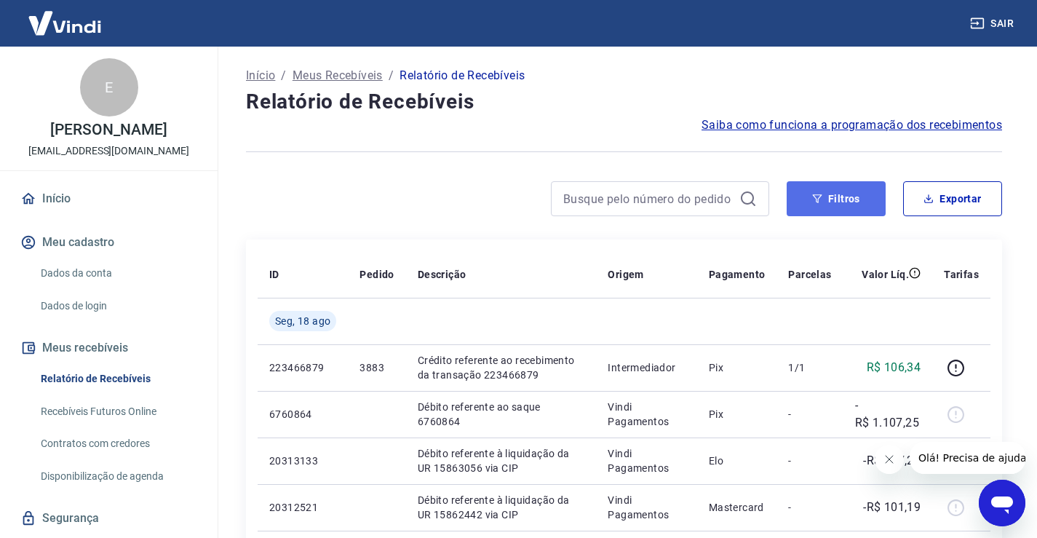
click at [832, 194] on button "Filtros" at bounding box center [835, 198] width 99 height 35
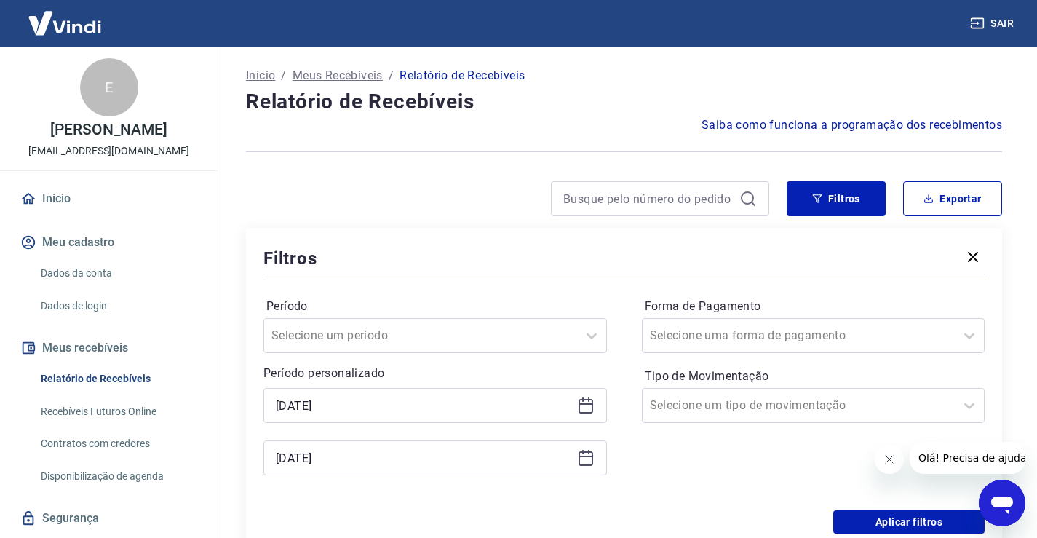
click at [588, 402] on icon at bounding box center [585, 404] width 17 height 17
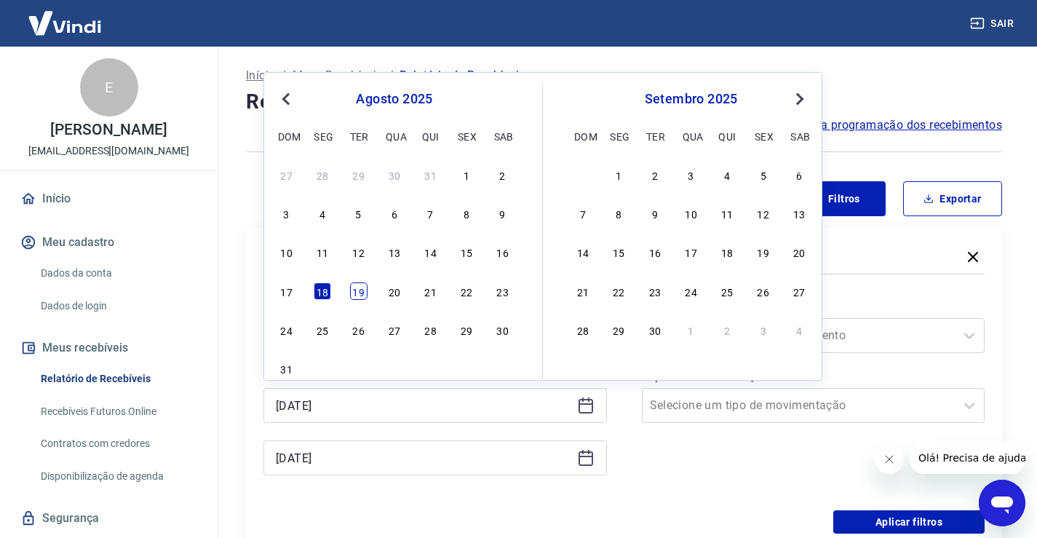
click at [354, 287] on div "19" at bounding box center [358, 290] width 17 height 17
click at [354, 287] on div "Período Selecione um período Período personalizado [DATE] Previous Month Next M…" at bounding box center [623, 393] width 721 height 233
type input "[DATE]"
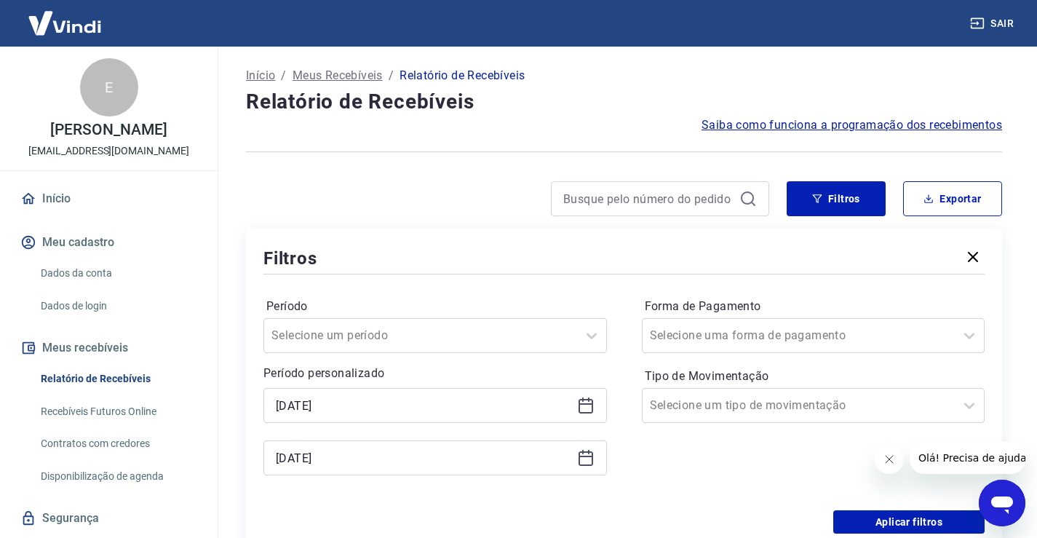
click at [585, 460] on icon at bounding box center [585, 457] width 17 height 17
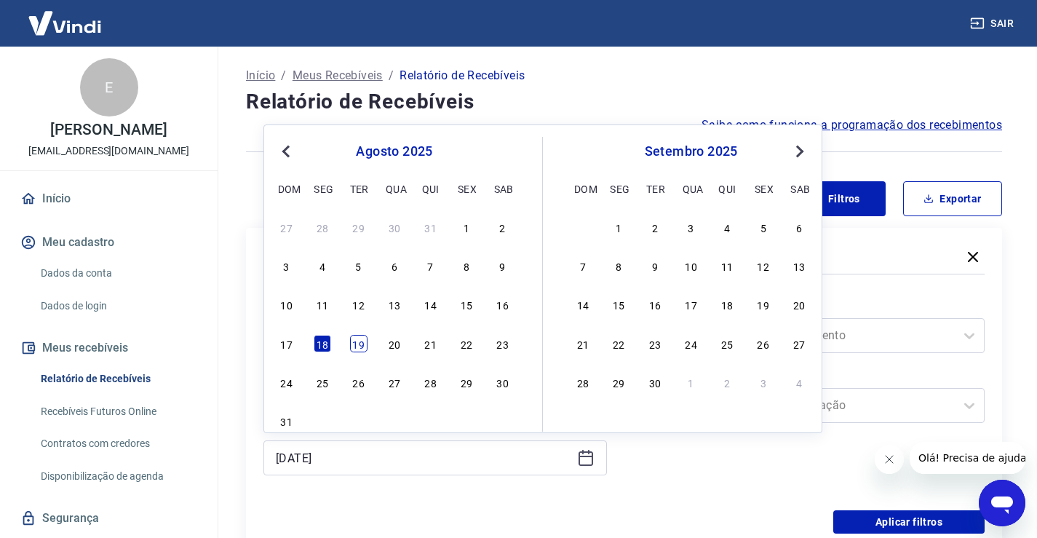
click at [358, 343] on div "19" at bounding box center [358, 343] width 17 height 17
click at [358, 343] on div "Selecione um período" at bounding box center [434, 335] width 343 height 35
type input "[DATE]"
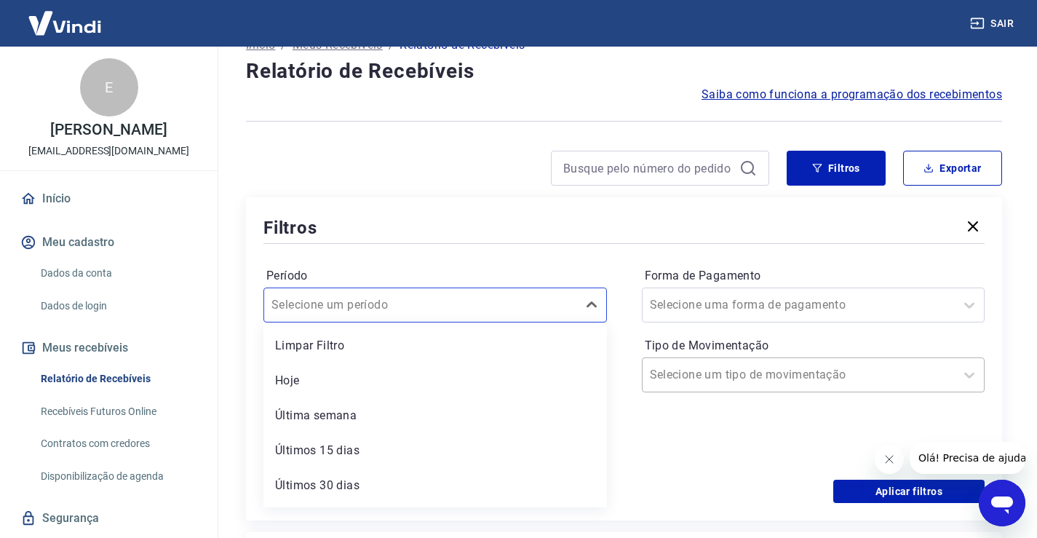
scroll to position [33, 0]
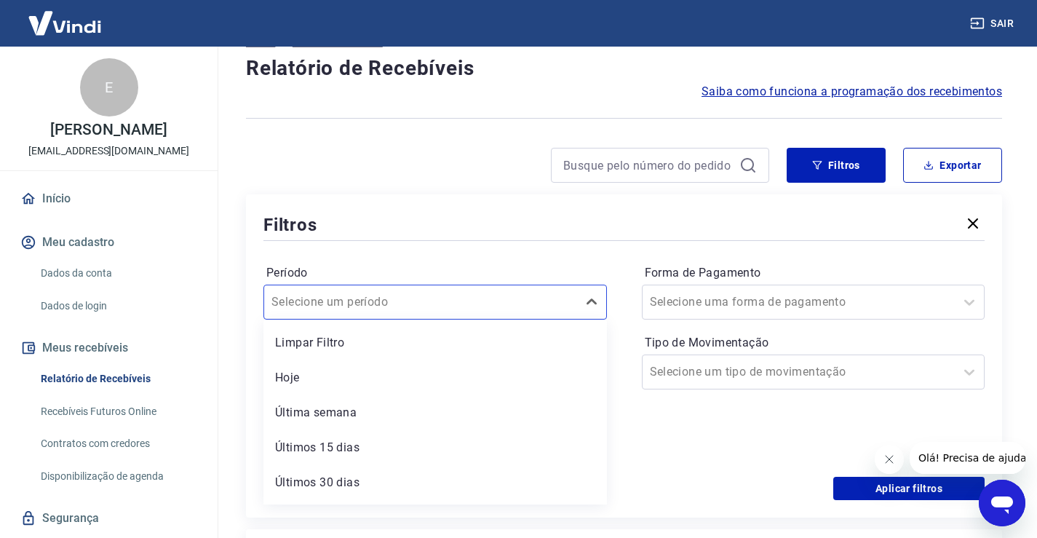
click at [597, 230] on div "Filtros" at bounding box center [623, 224] width 721 height 25
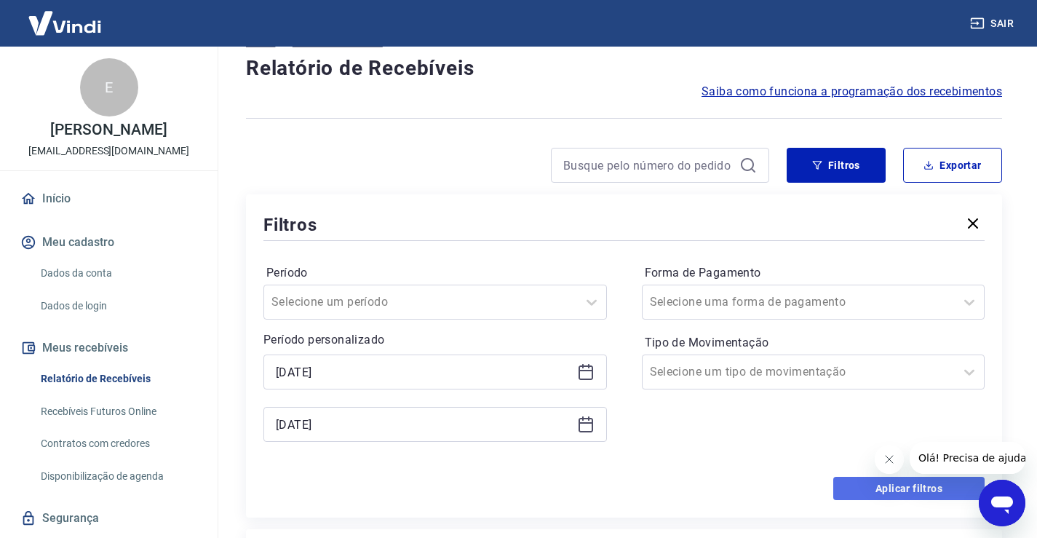
click at [909, 484] on button "Aplicar filtros" at bounding box center [908, 487] width 151 height 23
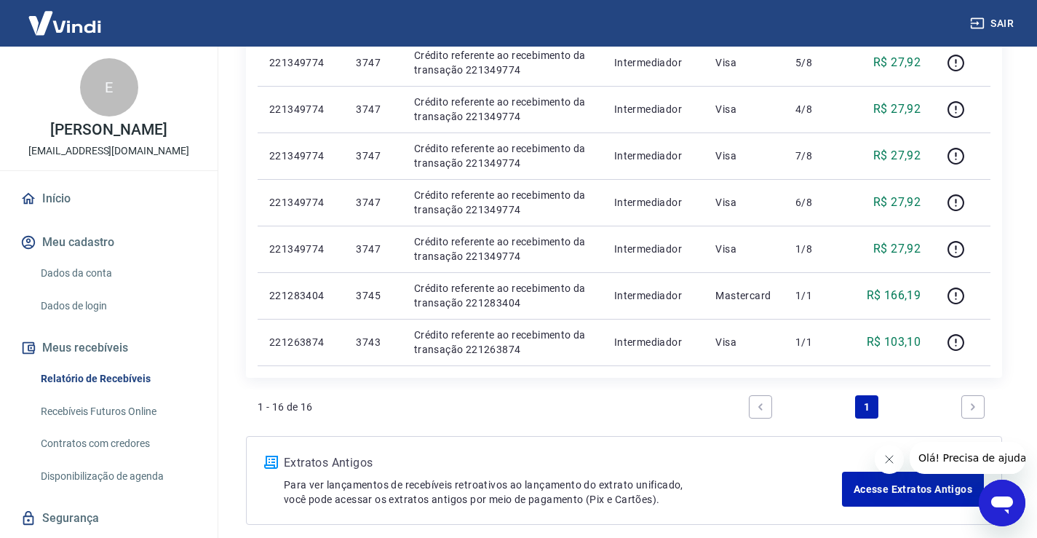
scroll to position [791, 0]
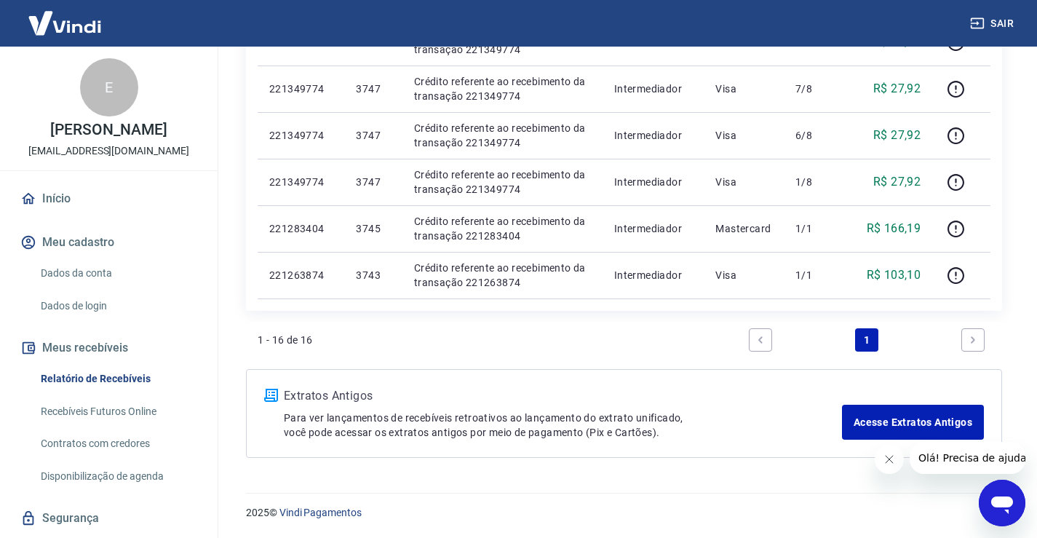
click at [970, 336] on icon "Next page" at bounding box center [972, 340] width 10 height 10
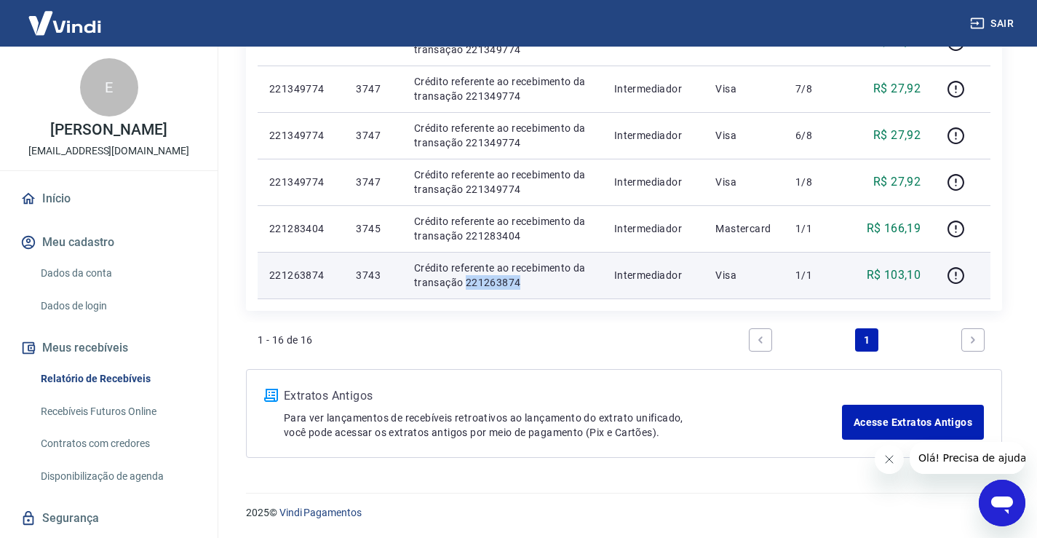
drag, startPoint x: 523, startPoint y: 282, endPoint x: 467, endPoint y: 285, distance: 56.1
click at [467, 285] on p "Crédito referente ao recebimento da transação 221263874" at bounding box center [502, 274] width 177 height 29
copy p "221263874"
click at [958, 275] on icon "button" at bounding box center [955, 275] width 18 height 18
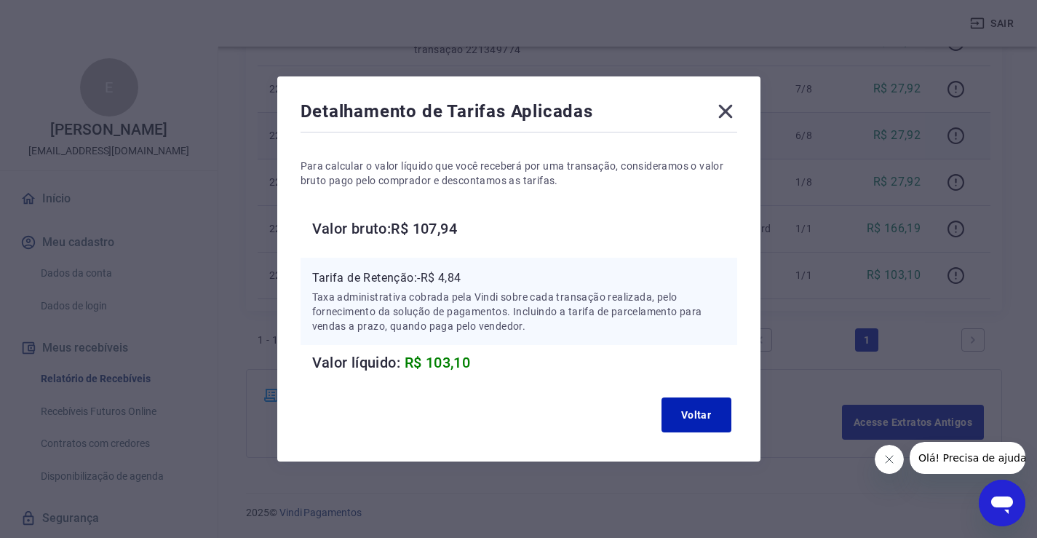
click at [732, 111] on icon at bounding box center [725, 112] width 14 height 14
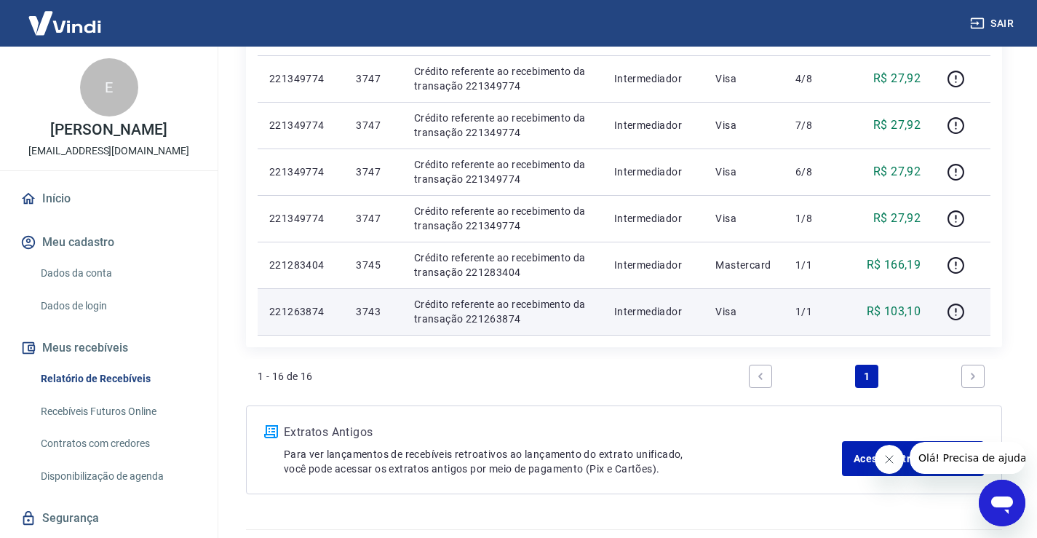
scroll to position [718, 0]
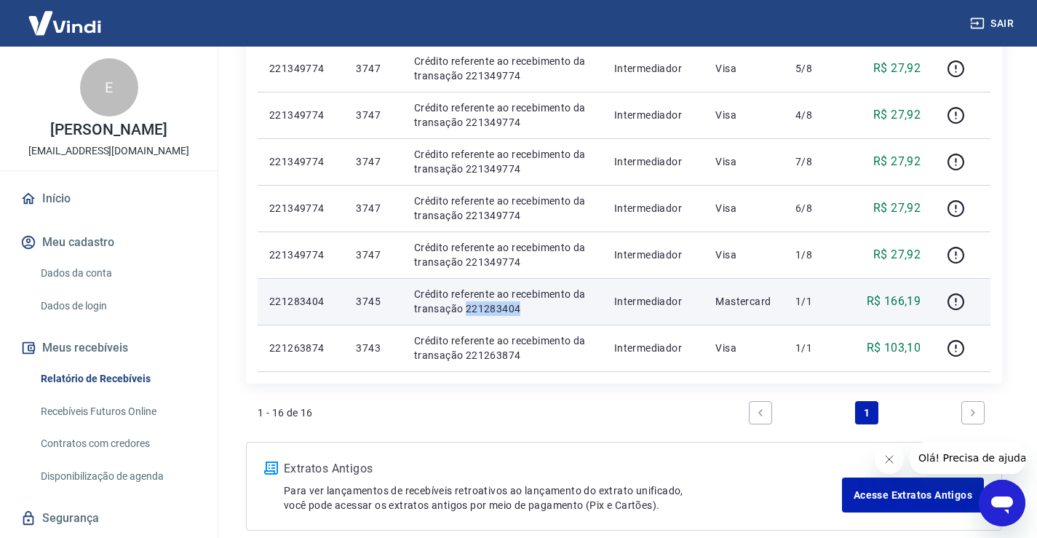
drag, startPoint x: 537, startPoint y: 312, endPoint x: 467, endPoint y: 306, distance: 70.1
click at [467, 306] on p "Crédito referente ao recebimento da transação 221283404" at bounding box center [502, 301] width 177 height 29
copy p "221283404"
click at [951, 299] on icon "button" at bounding box center [955, 301] width 18 height 18
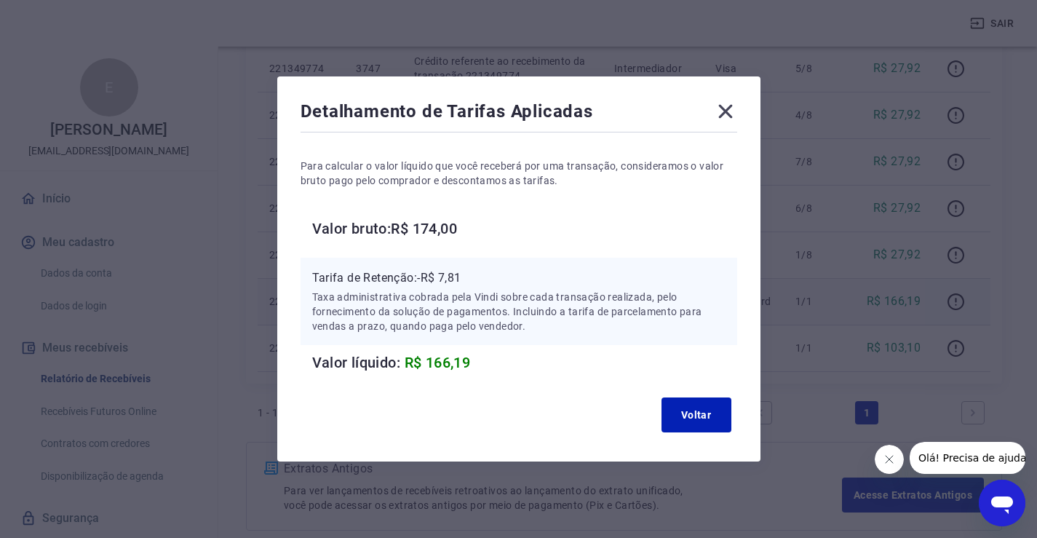
click at [737, 113] on icon at bounding box center [725, 111] width 23 height 23
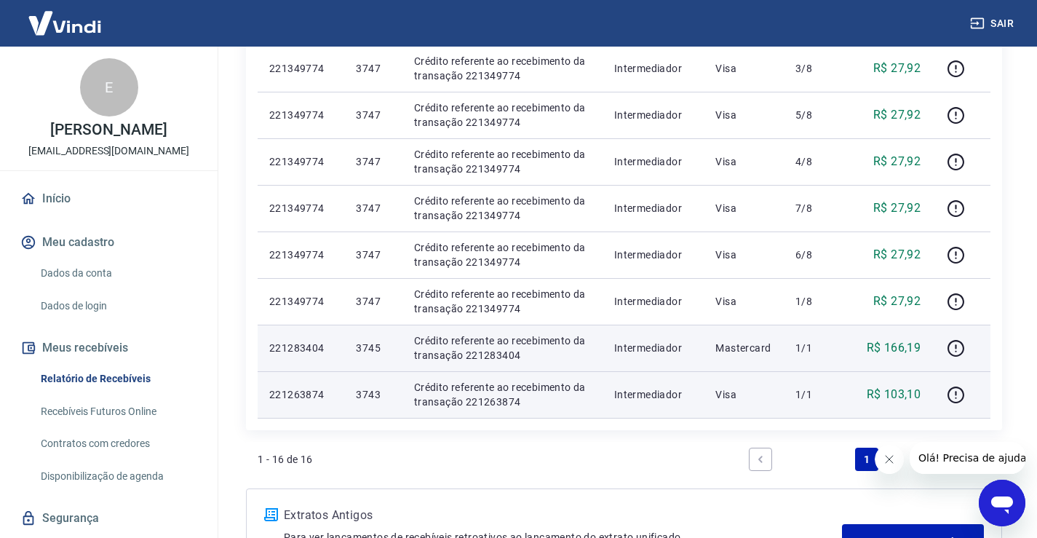
scroll to position [645, 0]
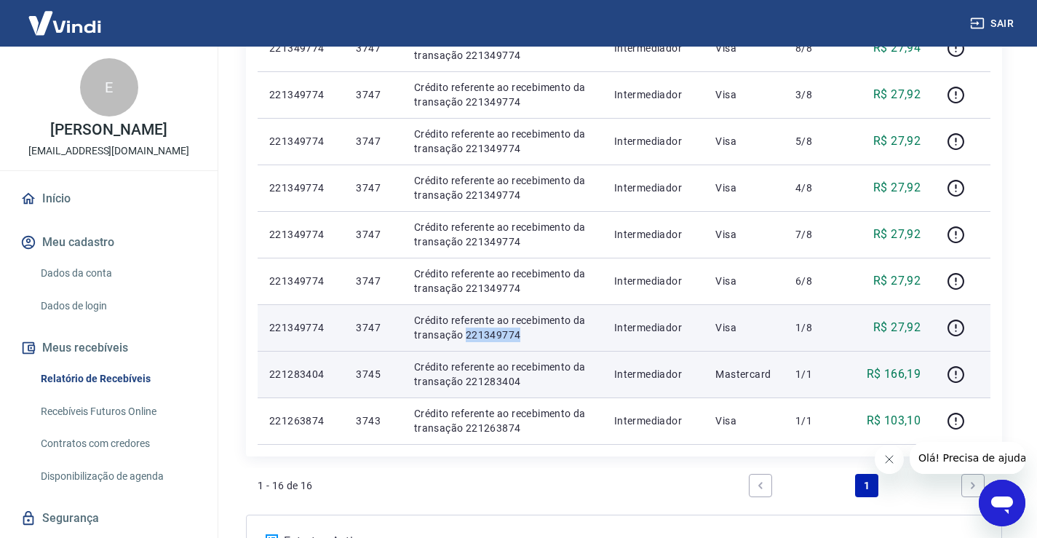
drag, startPoint x: 530, startPoint y: 337, endPoint x: 466, endPoint y: 341, distance: 63.4
click at [466, 341] on p "Crédito referente ao recebimento da transação 221349774" at bounding box center [502, 327] width 177 height 29
copy p "221349774"
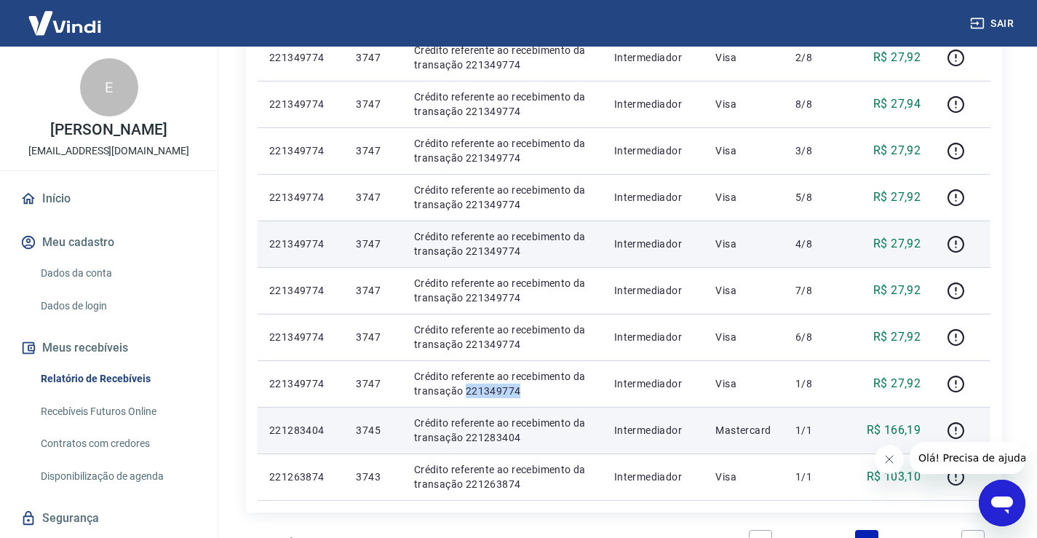
scroll to position [572, 0]
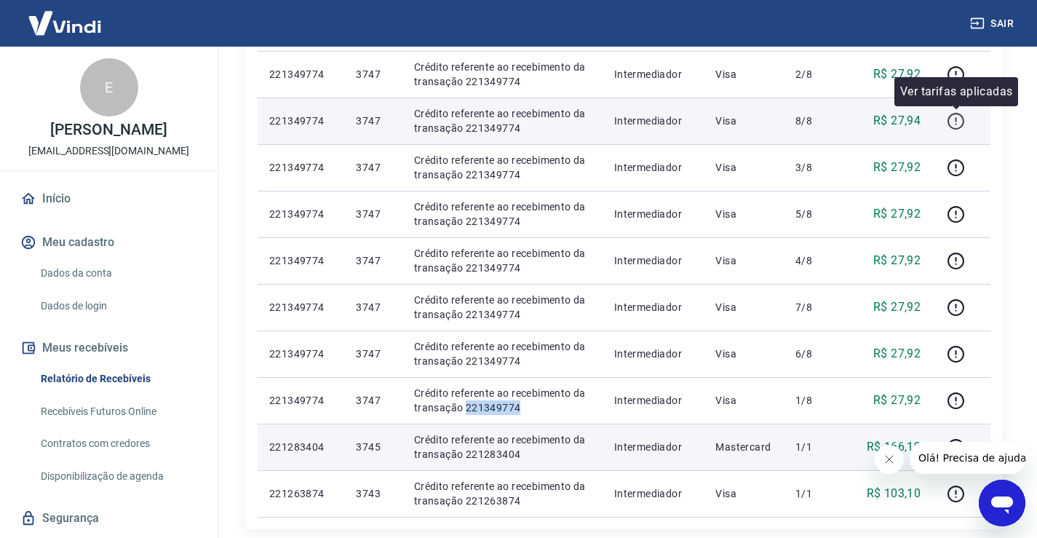
click at [952, 116] on icon "button" at bounding box center [955, 121] width 18 height 18
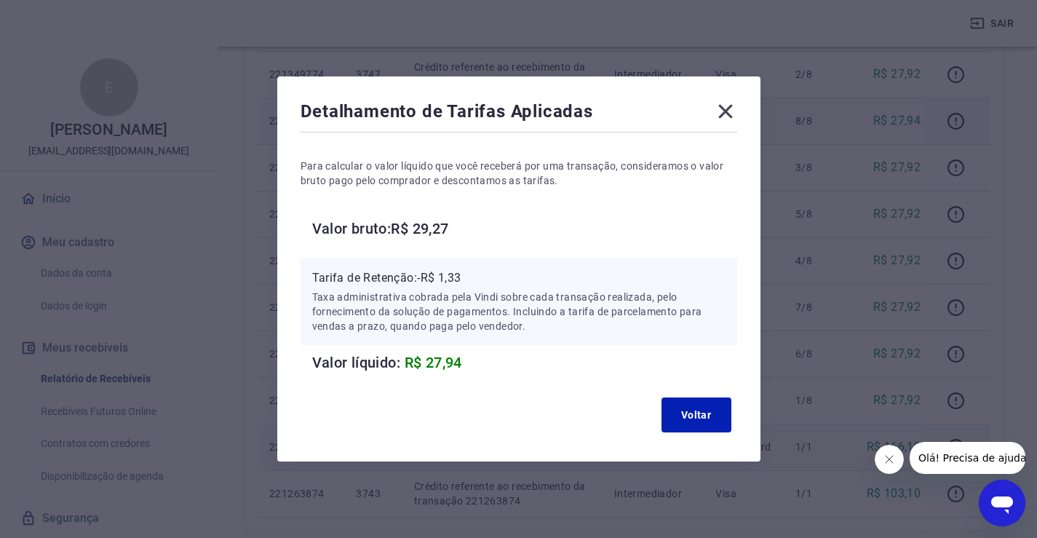
click at [735, 113] on icon at bounding box center [725, 111] width 23 height 23
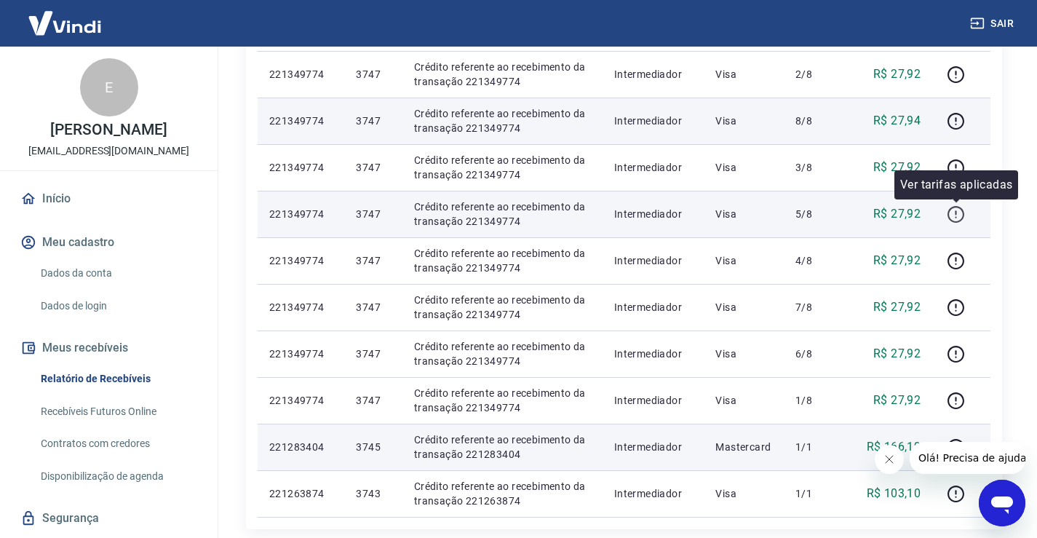
click at [953, 217] on icon "button" at bounding box center [955, 214] width 18 height 18
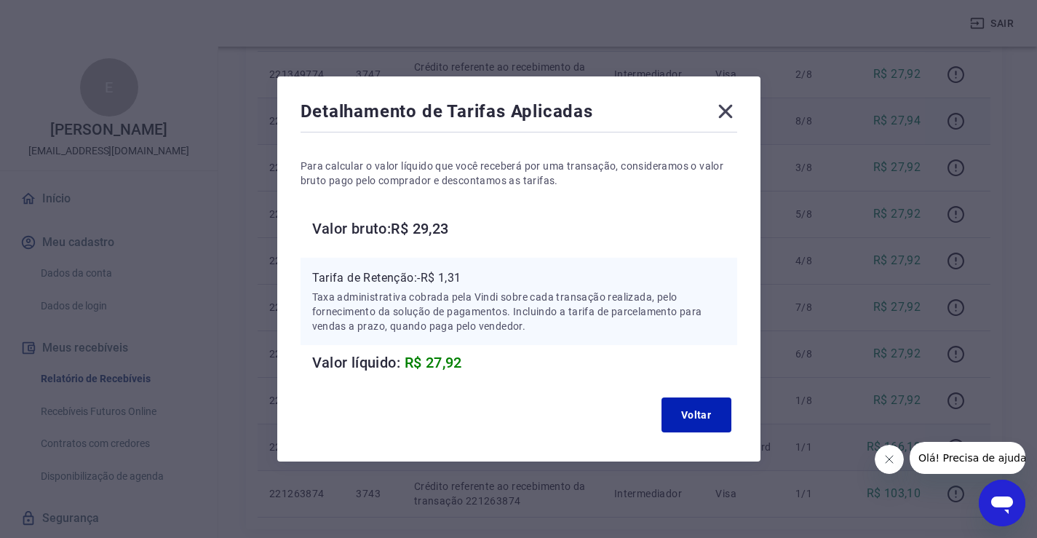
drag, startPoint x: 721, startPoint y: 112, endPoint x: 740, endPoint y: 129, distance: 25.3
click at [721, 112] on icon at bounding box center [725, 111] width 23 height 23
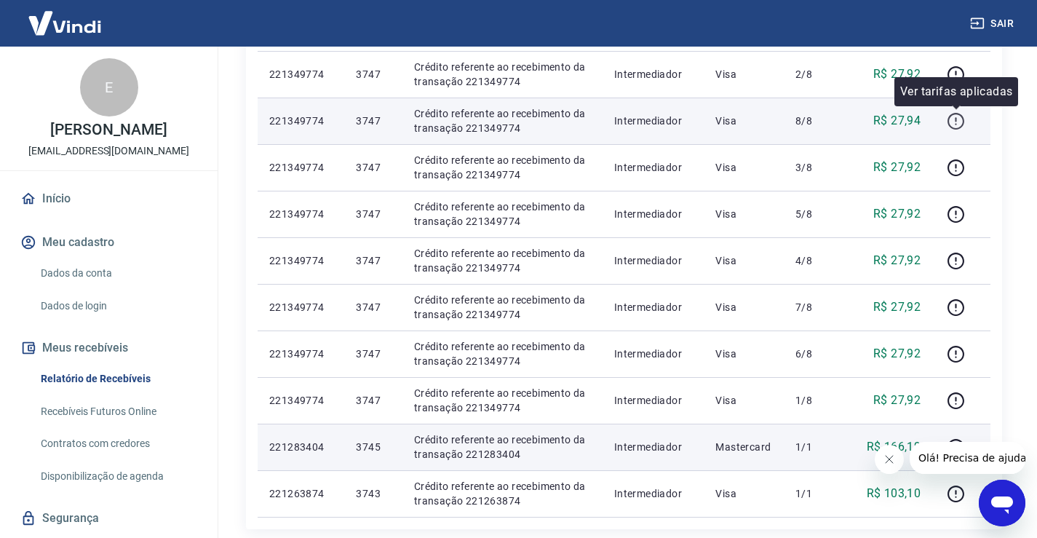
click at [956, 118] on icon "button" at bounding box center [954, 119] width 1 height 4
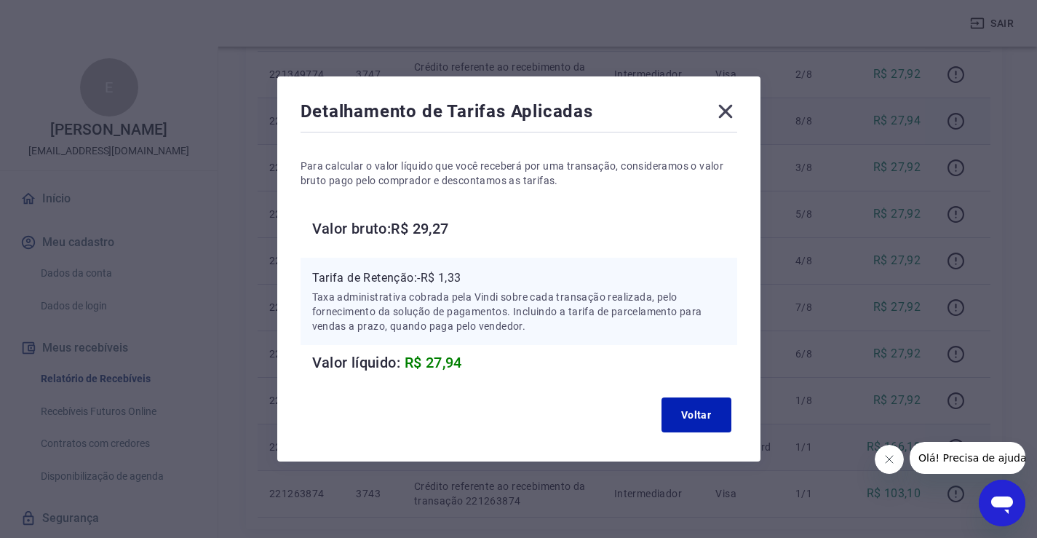
click at [727, 114] on icon at bounding box center [725, 112] width 14 height 14
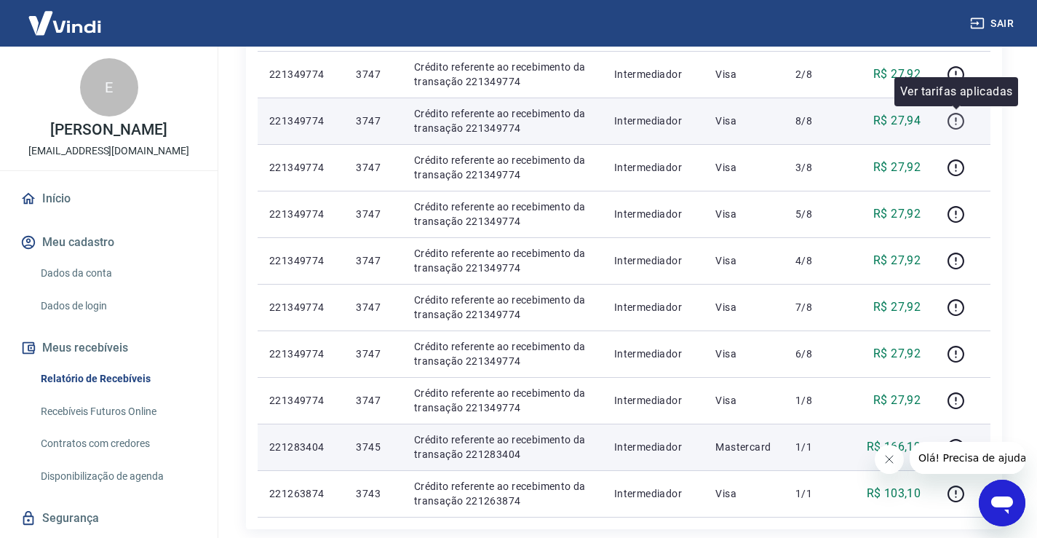
click at [963, 122] on icon "button" at bounding box center [955, 121] width 17 height 17
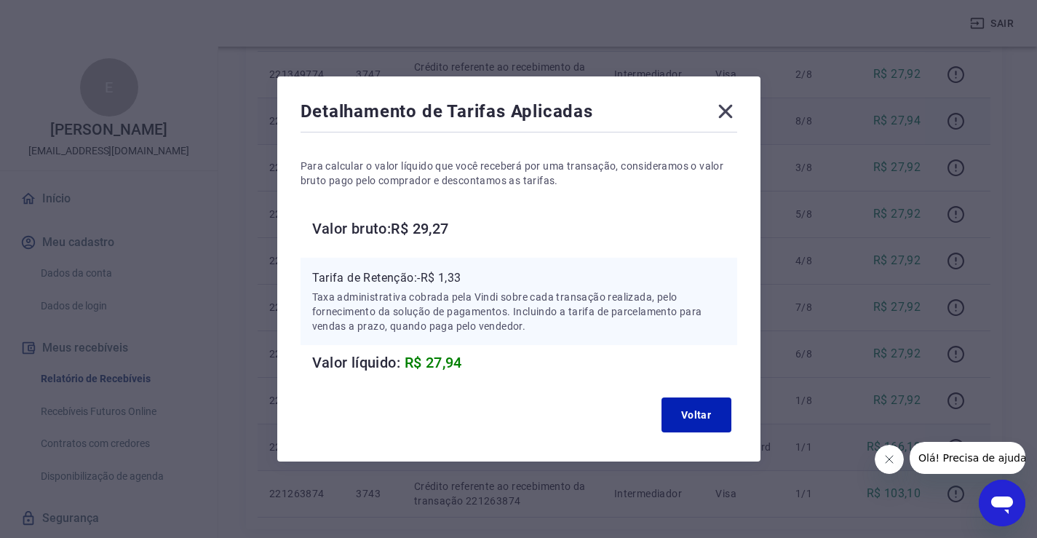
click at [730, 111] on icon at bounding box center [725, 112] width 14 height 14
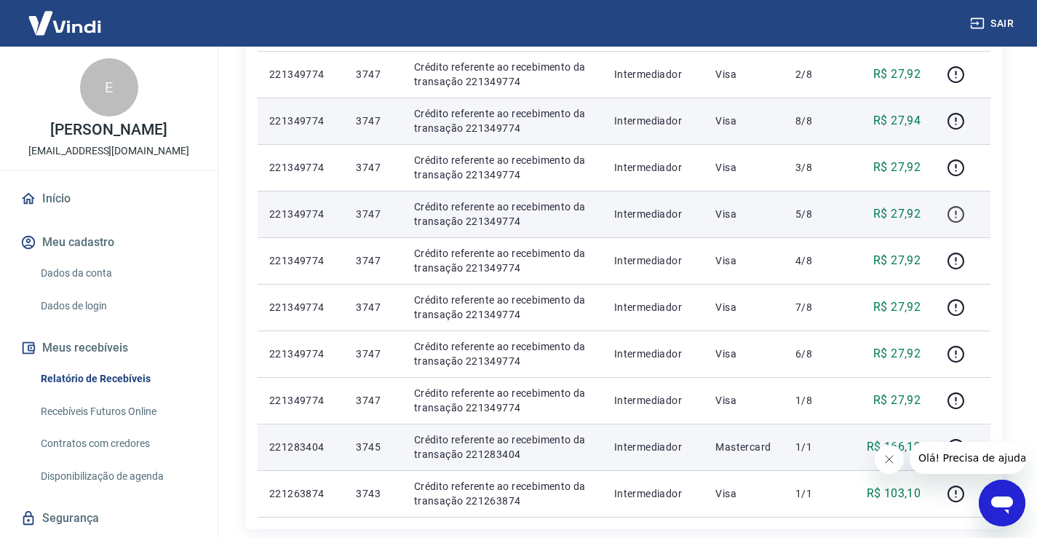
click at [960, 215] on icon "button" at bounding box center [955, 214] width 18 height 18
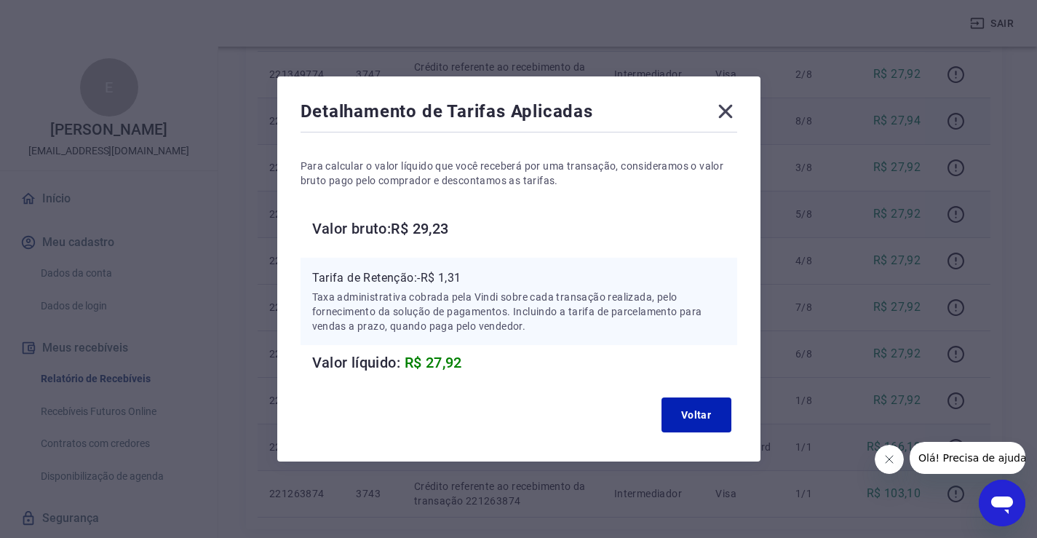
click at [728, 115] on icon at bounding box center [725, 112] width 14 height 14
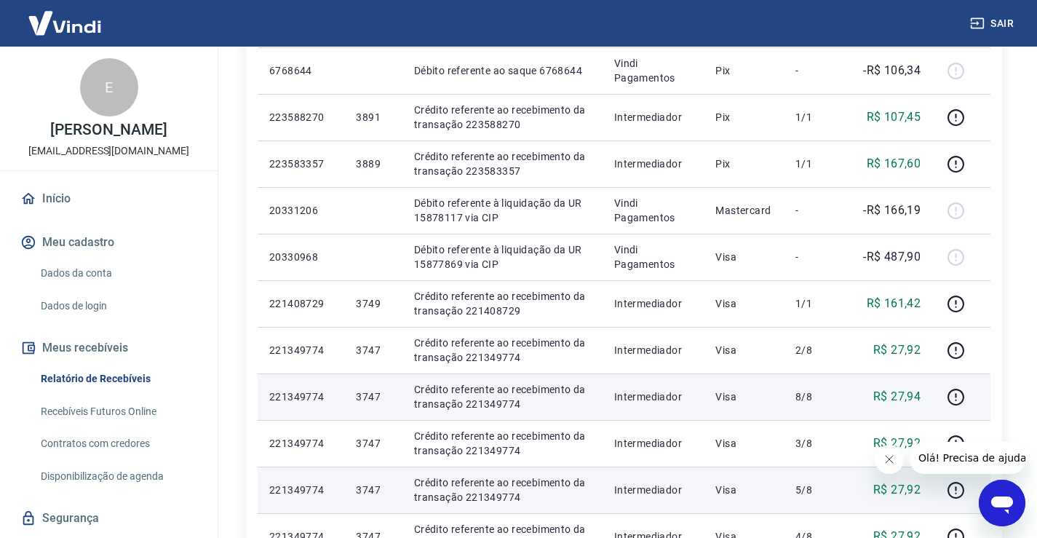
scroll to position [282, 0]
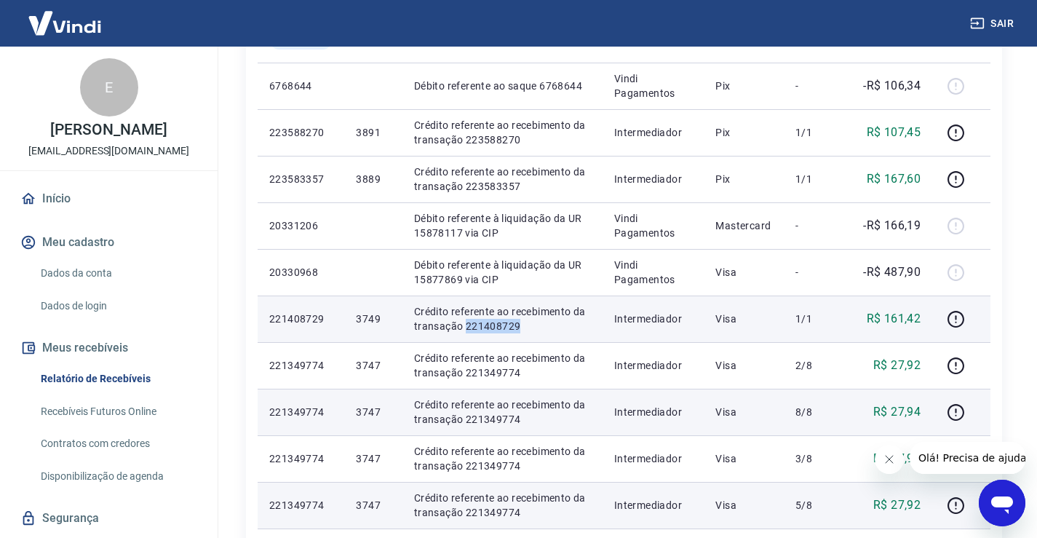
drag, startPoint x: 516, startPoint y: 327, endPoint x: 464, endPoint y: 327, distance: 52.4
click at [464, 327] on p "Crédito referente ao recebimento da transação 221408729" at bounding box center [502, 318] width 177 height 29
copy p "221408729"
click at [953, 322] on icon "button" at bounding box center [955, 319] width 18 height 18
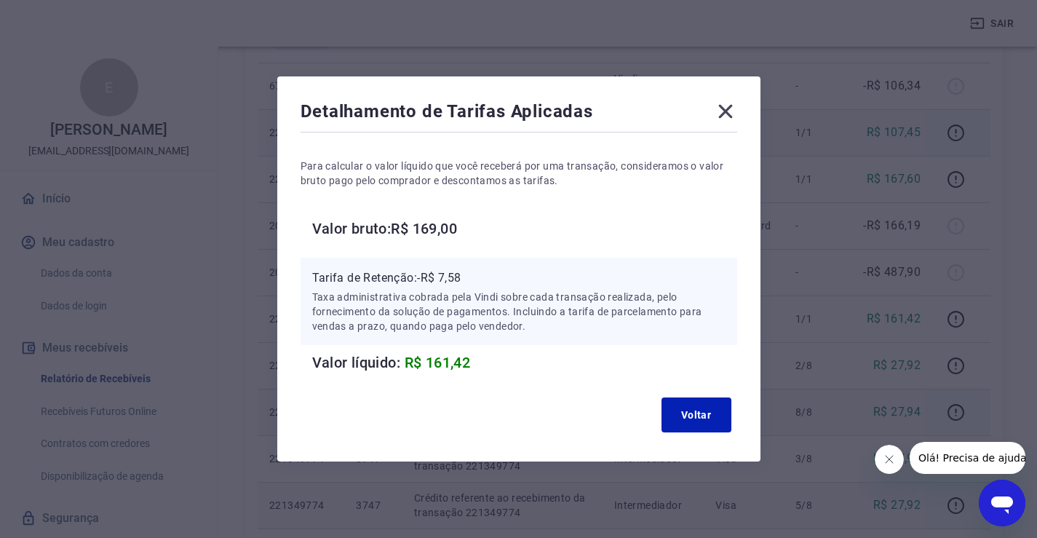
drag, startPoint x: 720, startPoint y: 113, endPoint x: 717, endPoint y: 125, distance: 12.0
click at [720, 113] on icon at bounding box center [725, 111] width 23 height 23
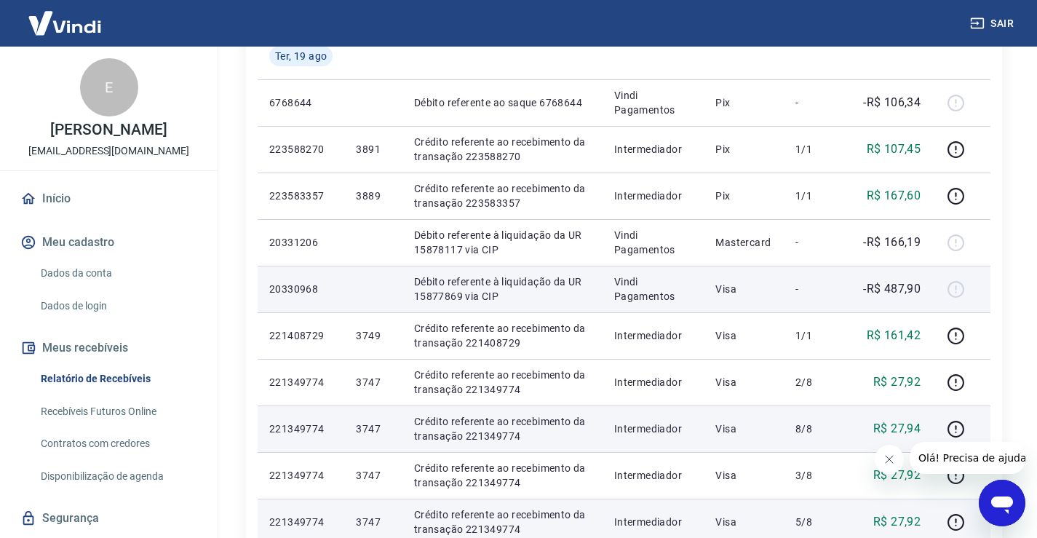
scroll to position [209, 0]
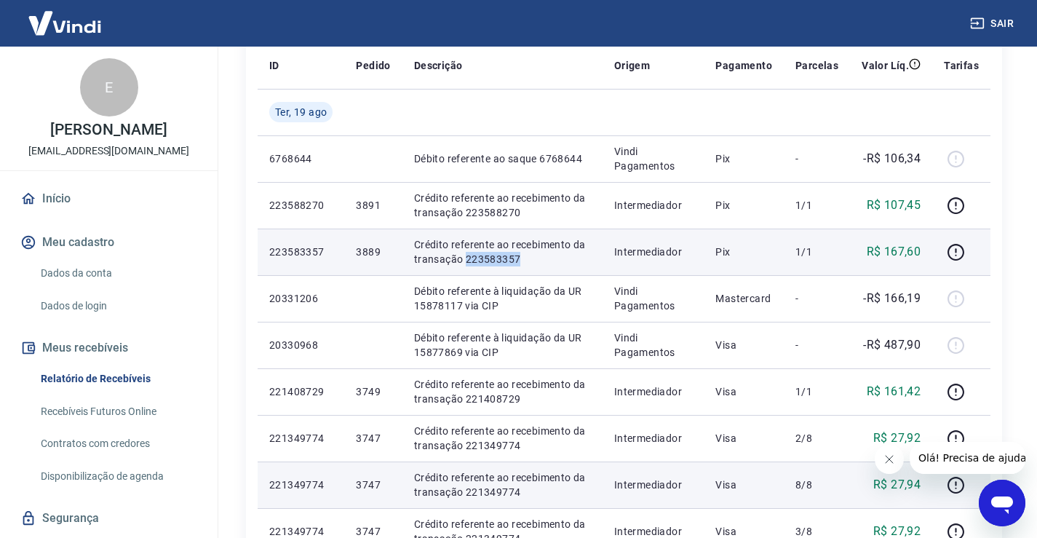
drag, startPoint x: 510, startPoint y: 257, endPoint x: 467, endPoint y: 258, distance: 42.9
click at [467, 258] on p "Crédito referente ao recebimento da transação 223583357" at bounding box center [502, 251] width 177 height 29
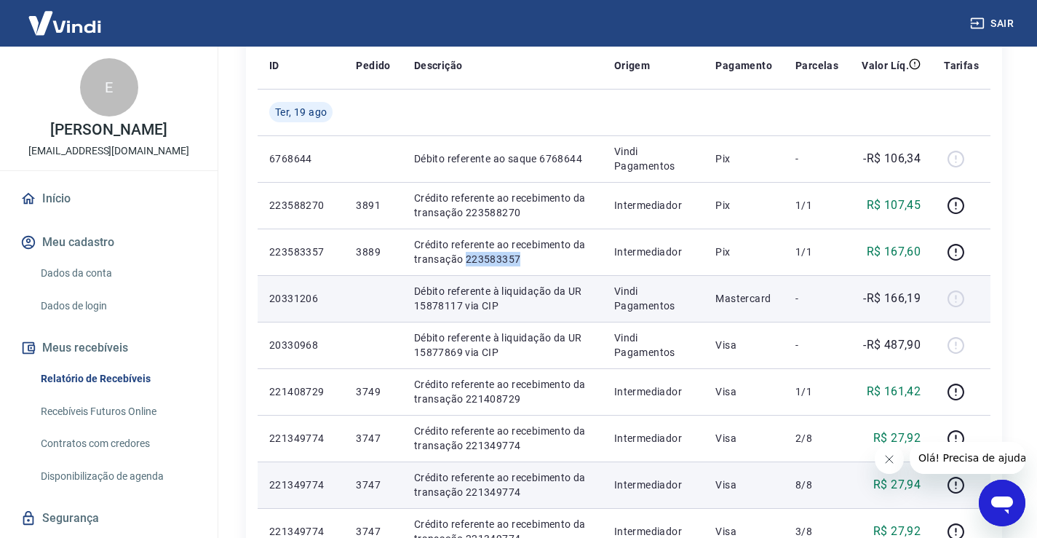
copy p "223583357"
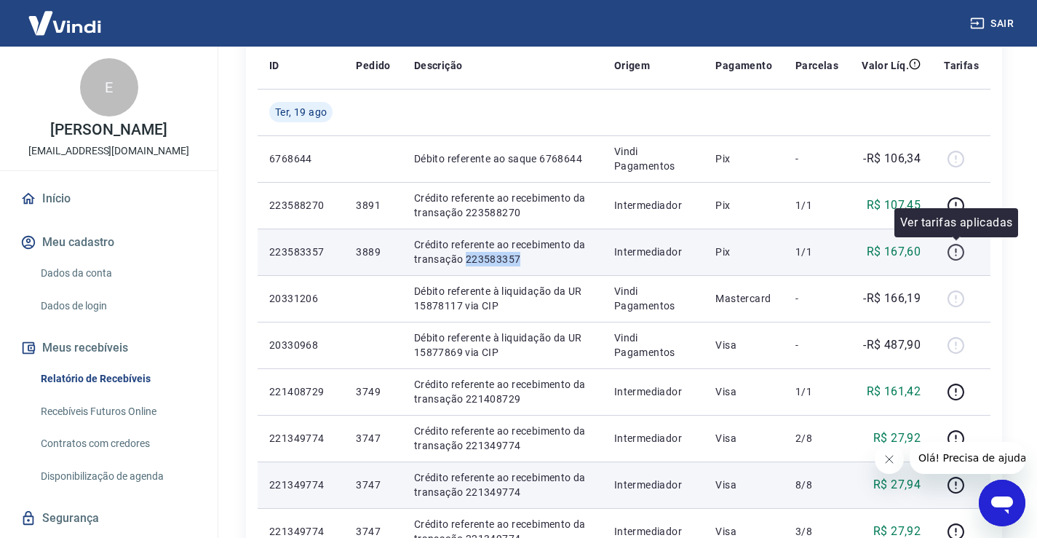
click at [955, 250] on icon "button" at bounding box center [955, 252] width 18 height 18
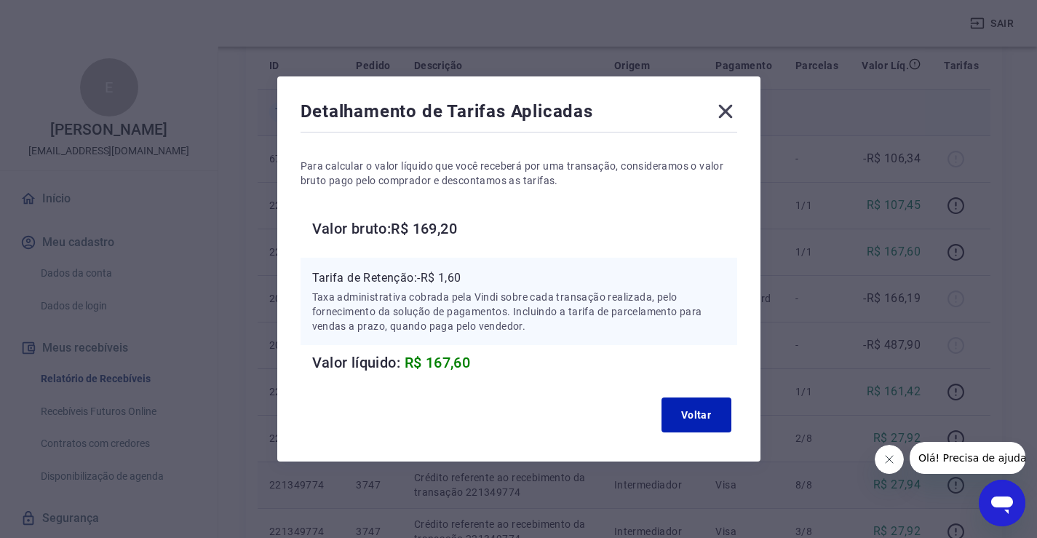
drag, startPoint x: 732, startPoint y: 103, endPoint x: 735, endPoint y: 113, distance: 11.3
click at [731, 103] on icon at bounding box center [725, 111] width 23 height 23
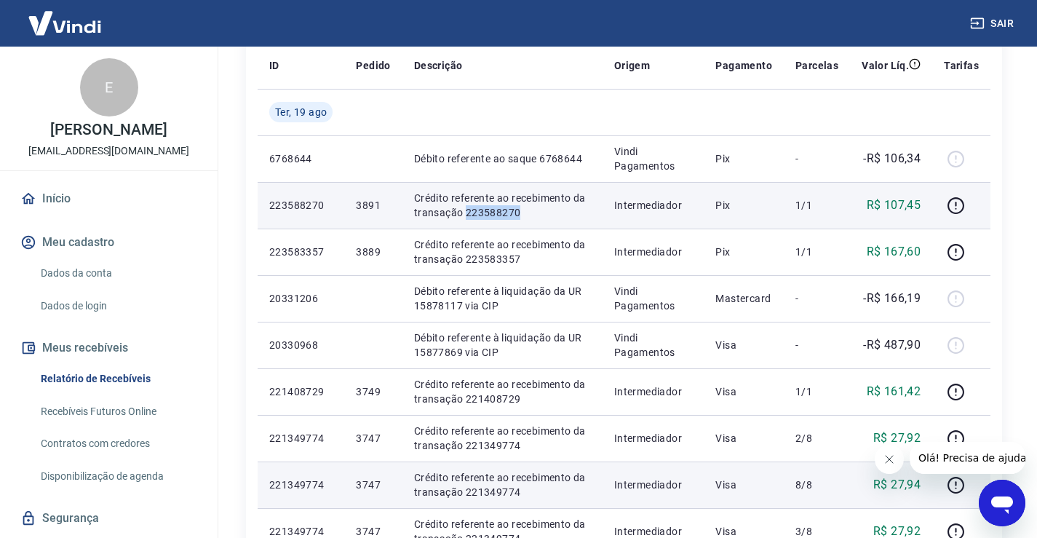
drag, startPoint x: 527, startPoint y: 214, endPoint x: 464, endPoint y: 216, distance: 63.3
click at [464, 216] on p "Crédito referente ao recebimento da transação 223588270" at bounding box center [502, 205] width 177 height 29
copy p "223588270"
